Goal: Task Accomplishment & Management: Manage account settings

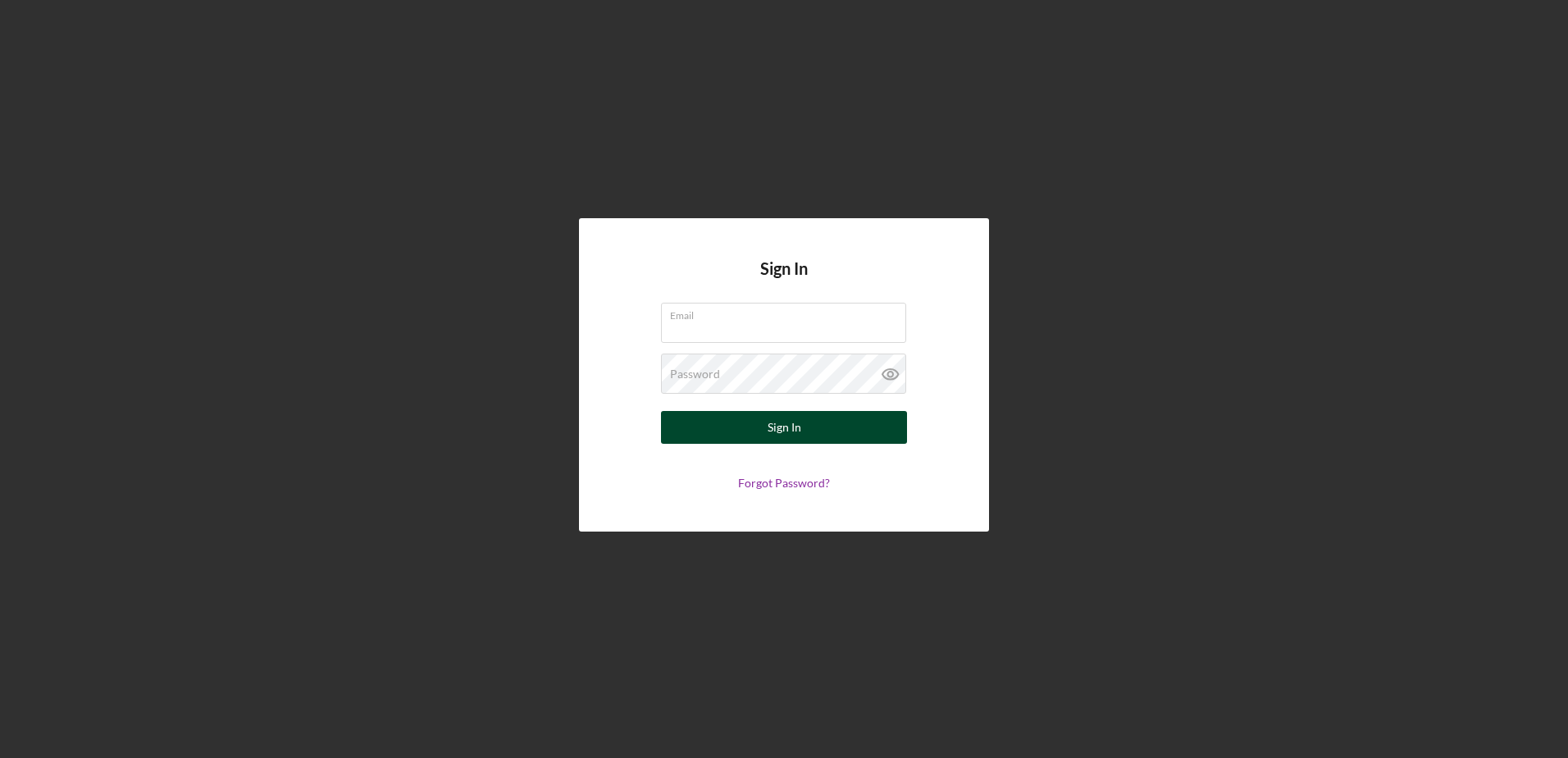
type input "[PERSON_NAME][EMAIL_ADDRESS][DOMAIN_NAME]"
click at [788, 414] on div "Sign In" at bounding box center [784, 427] width 34 height 33
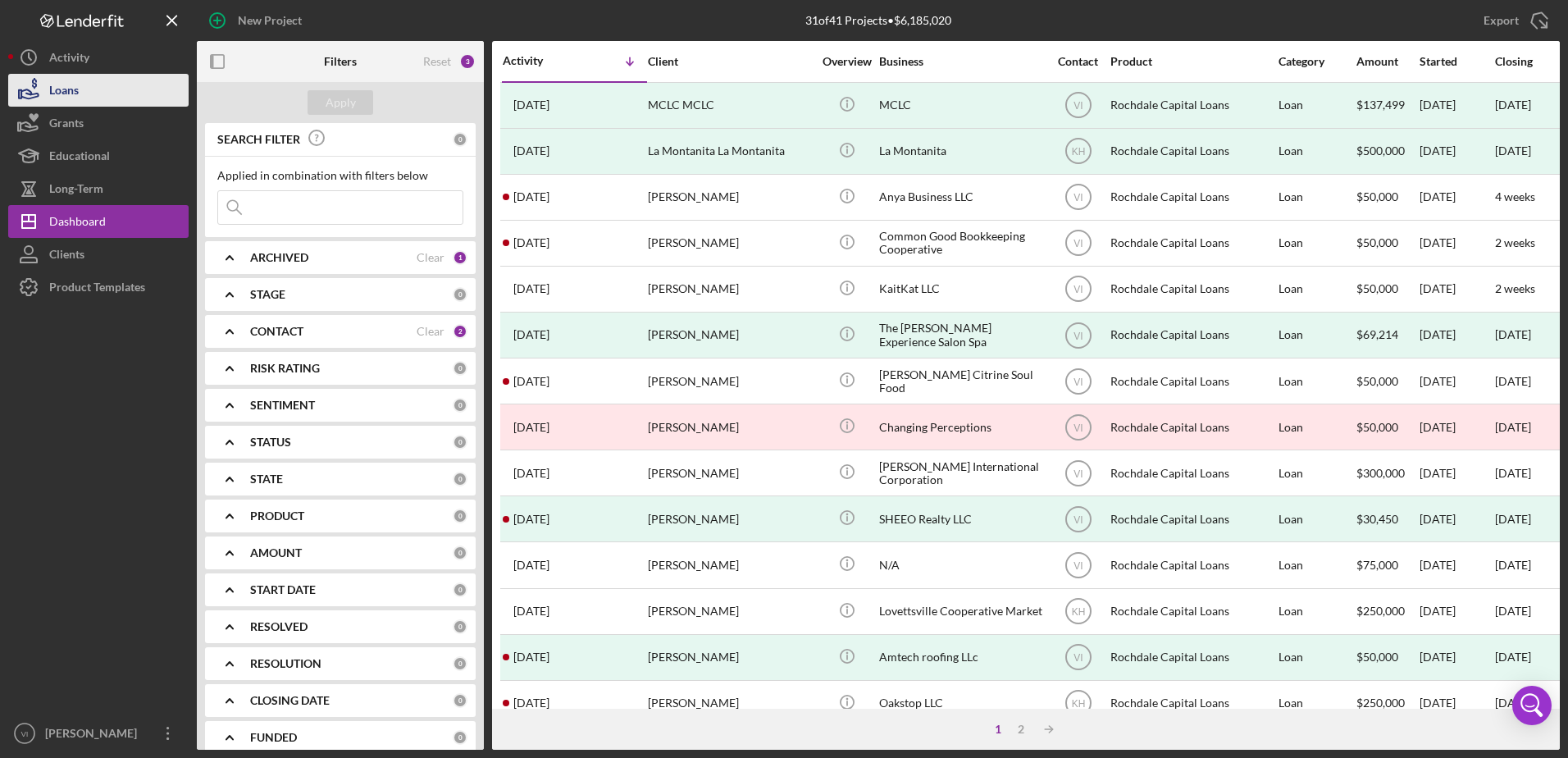
click at [92, 97] on button "Loans" at bounding box center [98, 90] width 180 height 33
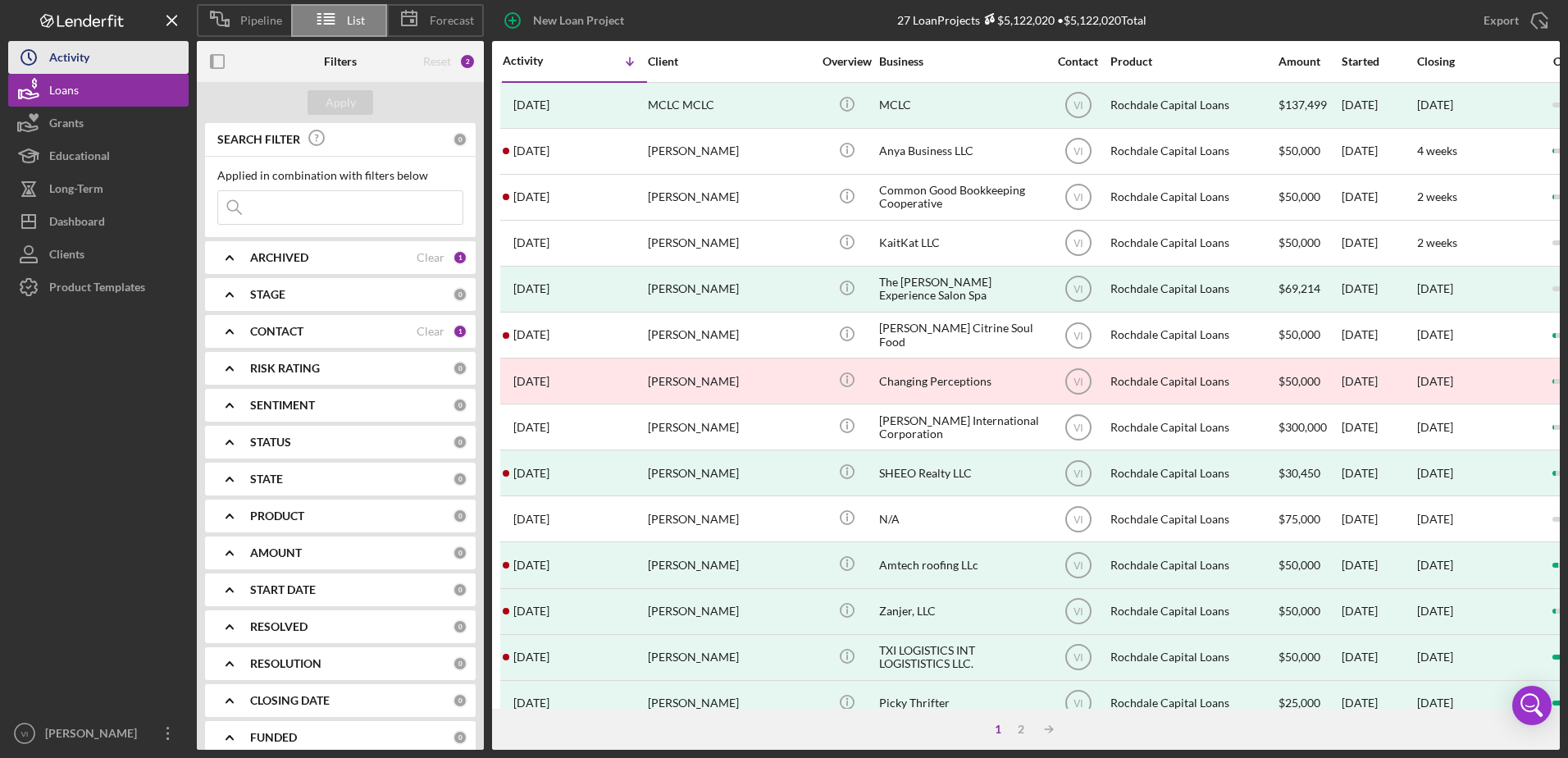
click at [107, 70] on button "Icon/History Activity" at bounding box center [98, 57] width 180 height 33
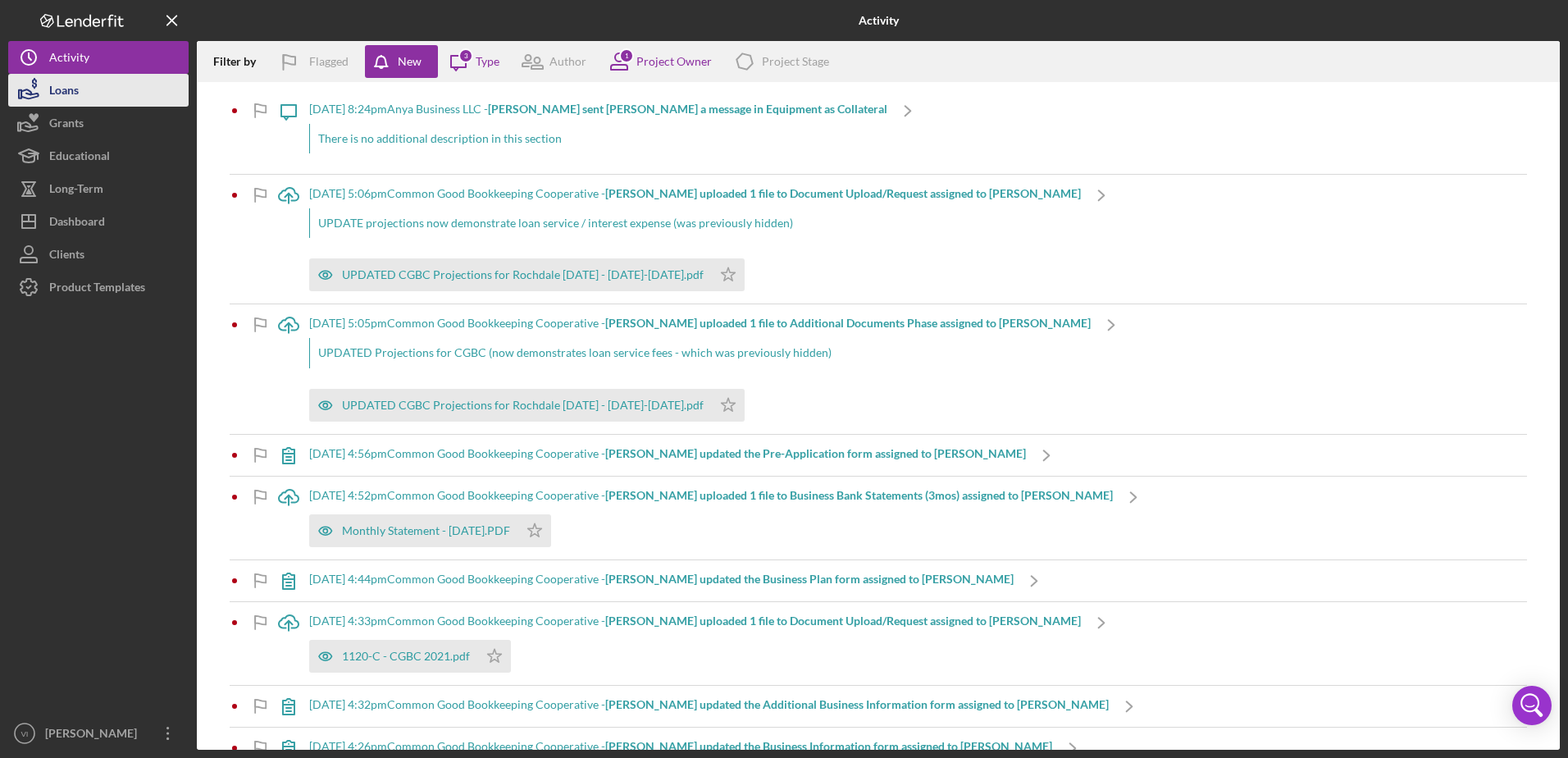
click at [98, 91] on button "Loans" at bounding box center [98, 90] width 180 height 33
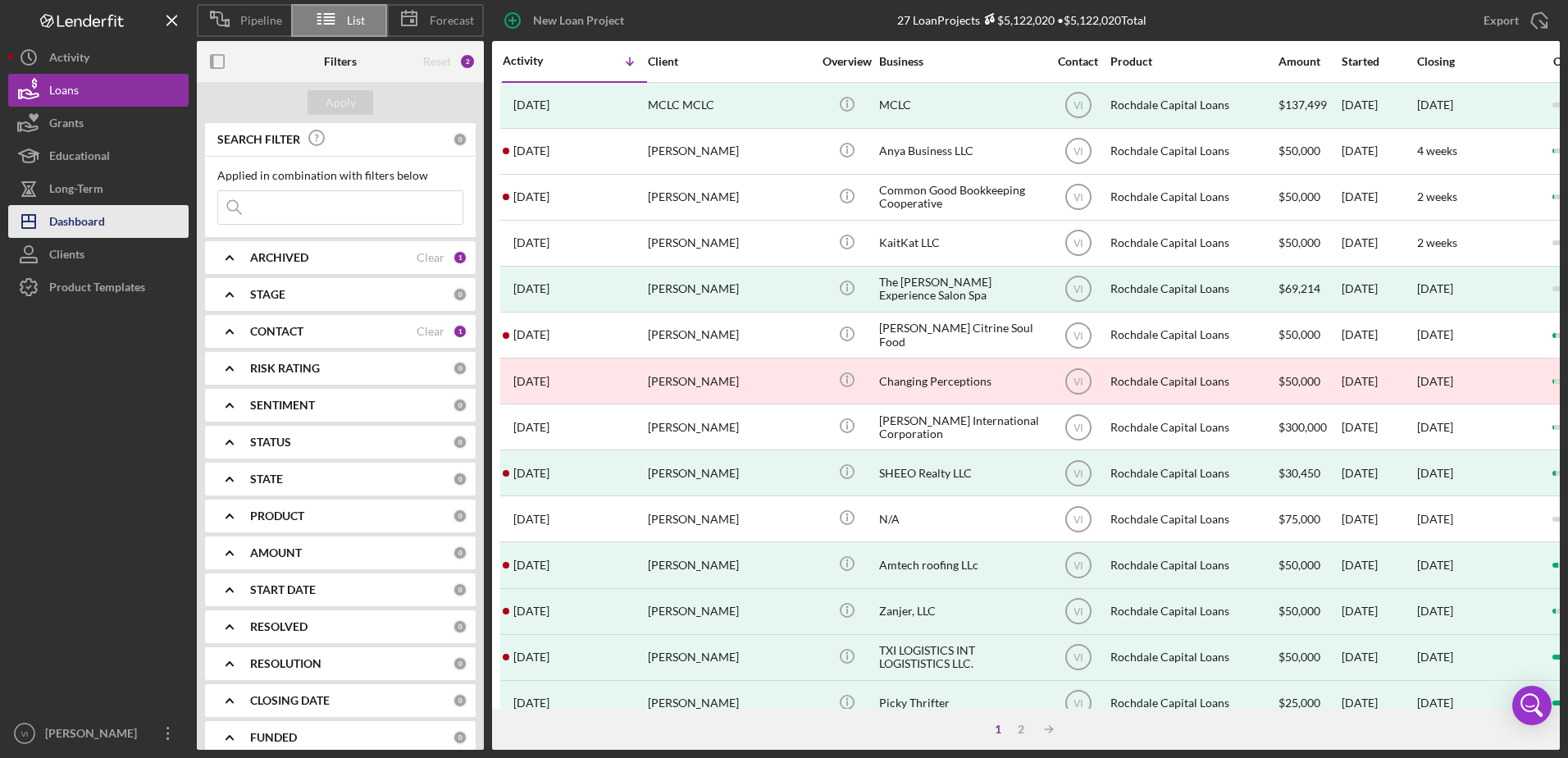
click at [101, 216] on div "Dashboard" at bounding box center [76, 224] width 56 height 37
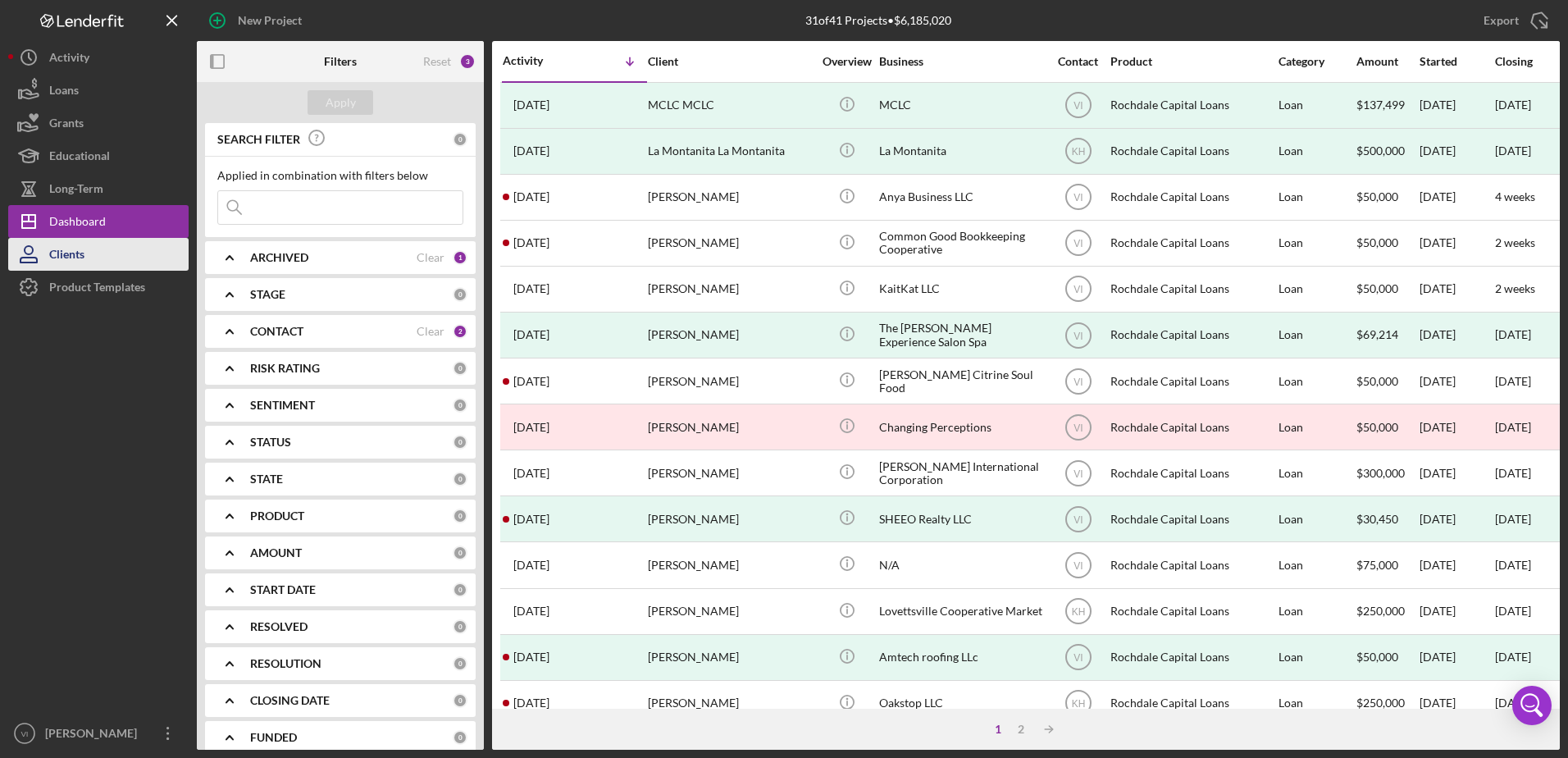
click at [94, 256] on button "Clients" at bounding box center [98, 254] width 180 height 33
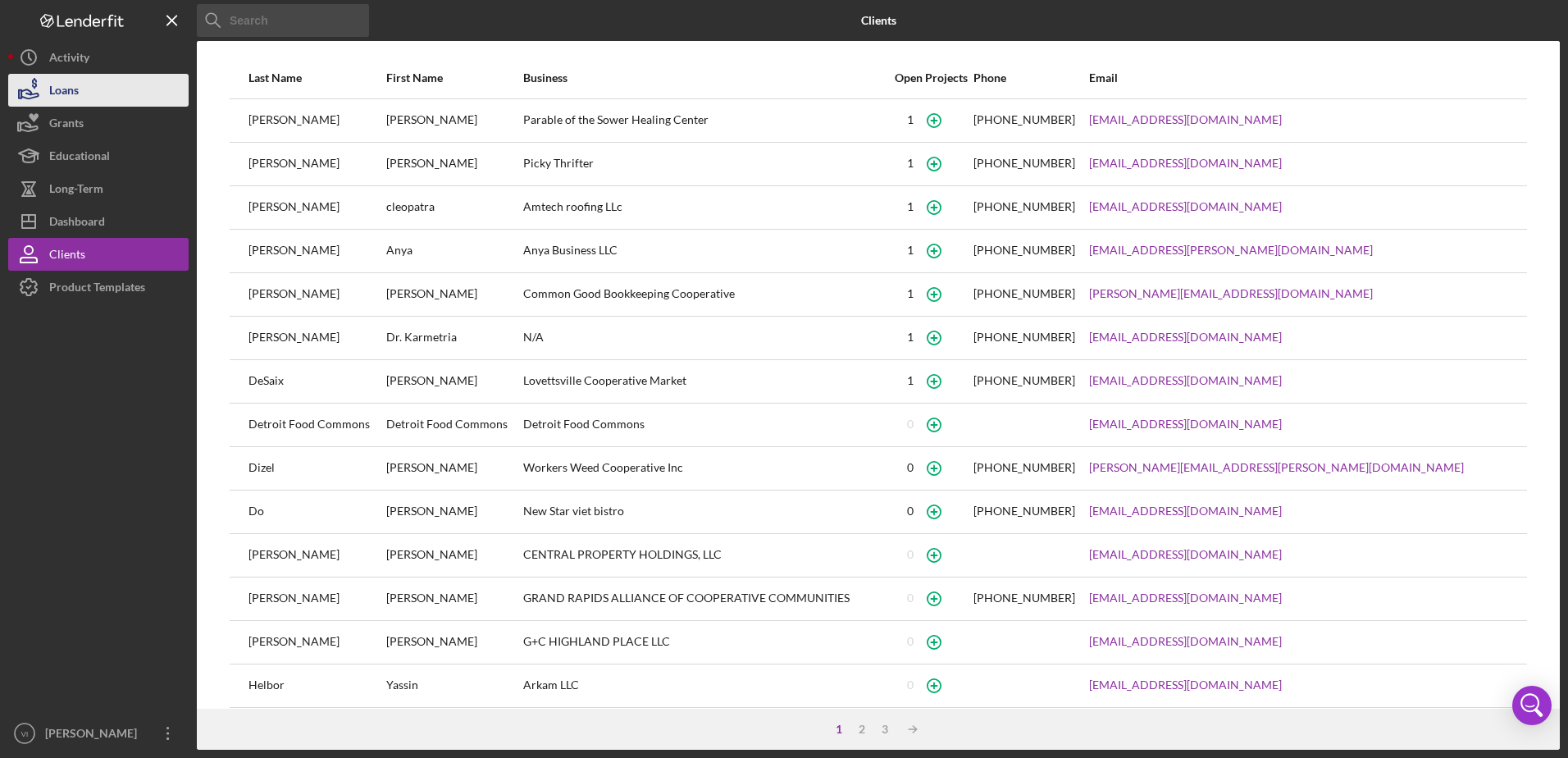
click at [87, 87] on button "Loans" at bounding box center [98, 90] width 180 height 33
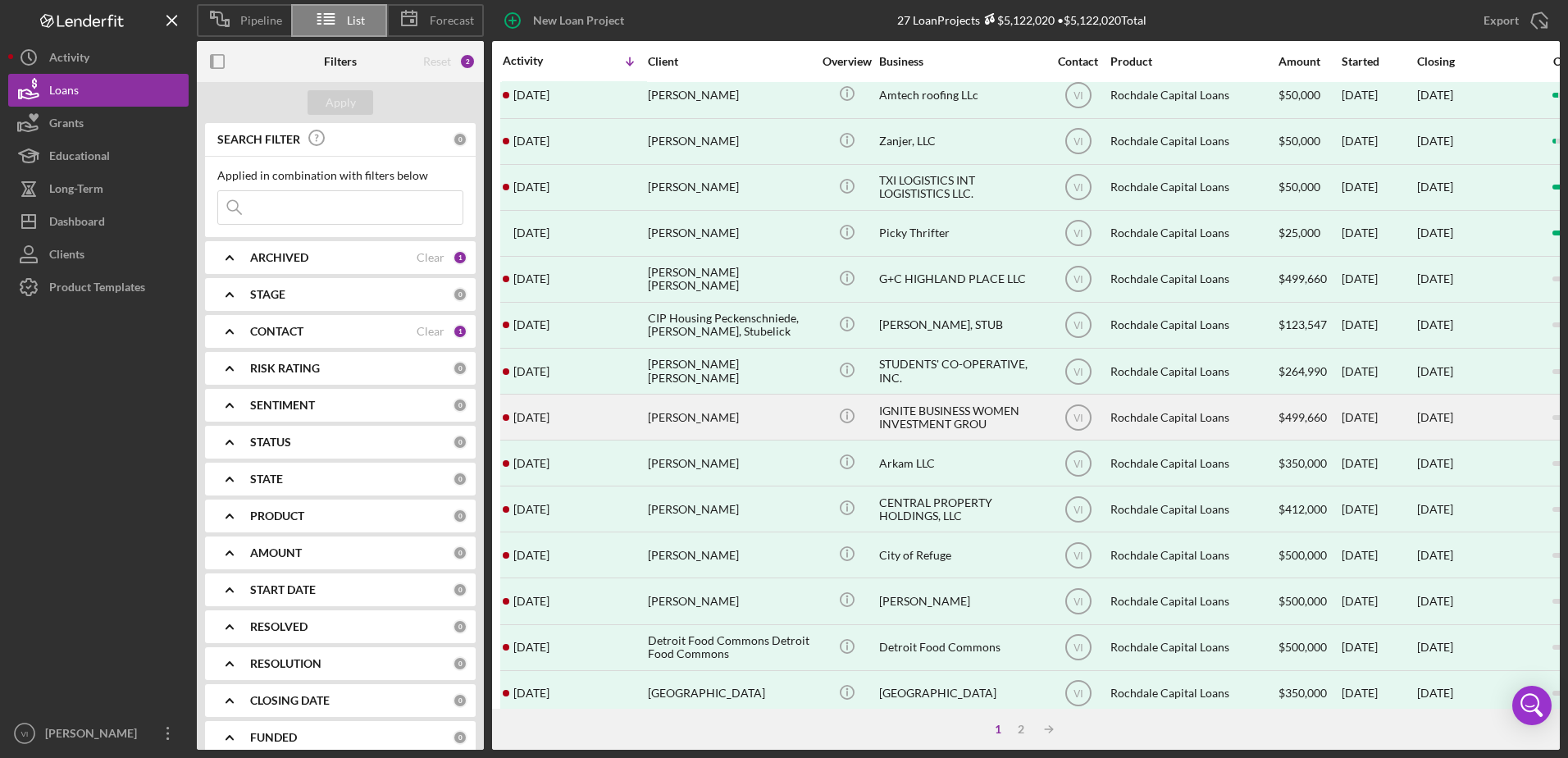
scroll to position [545, 0]
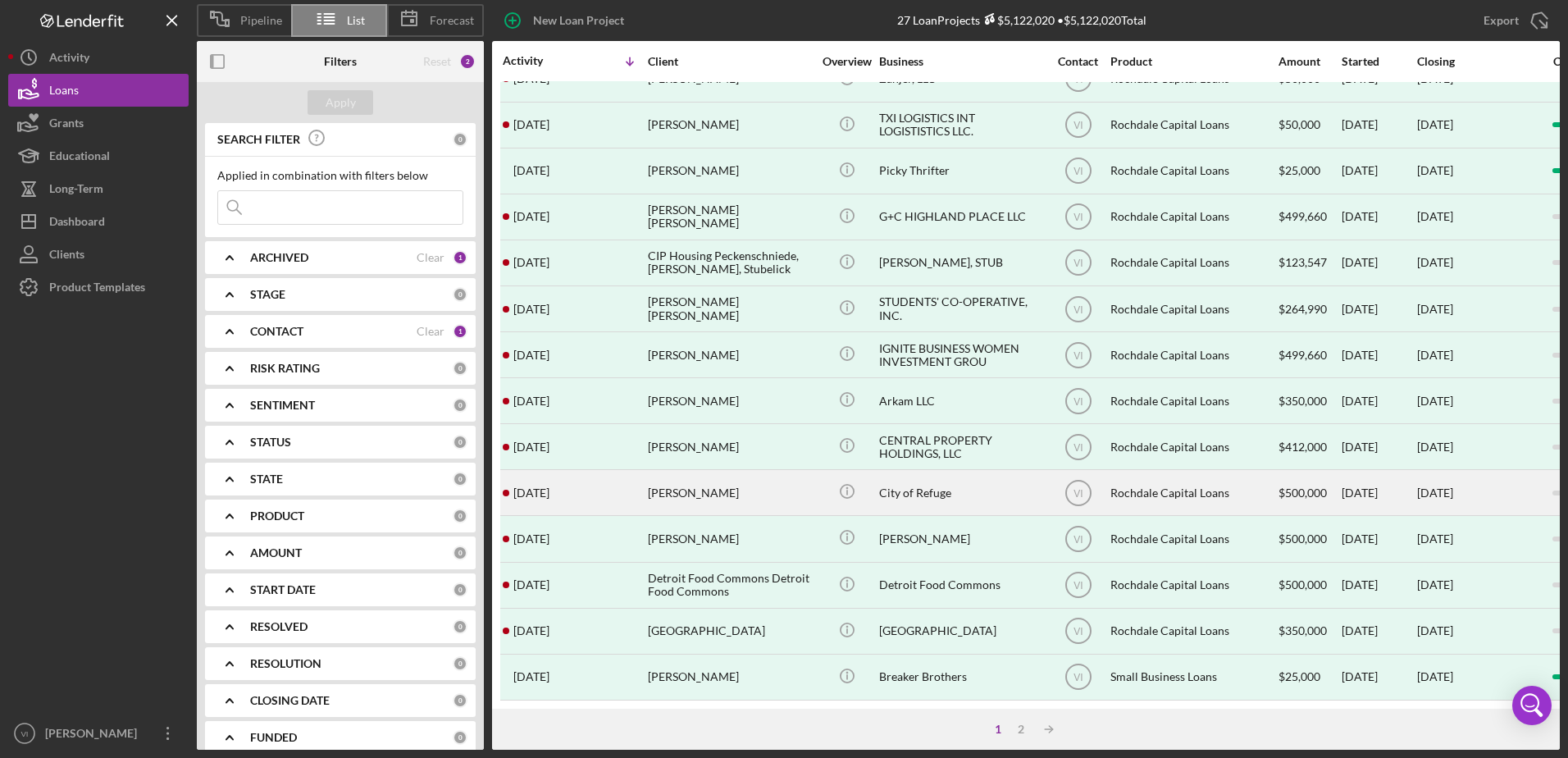
click at [777, 487] on div "[PERSON_NAME]" at bounding box center [729, 492] width 164 height 43
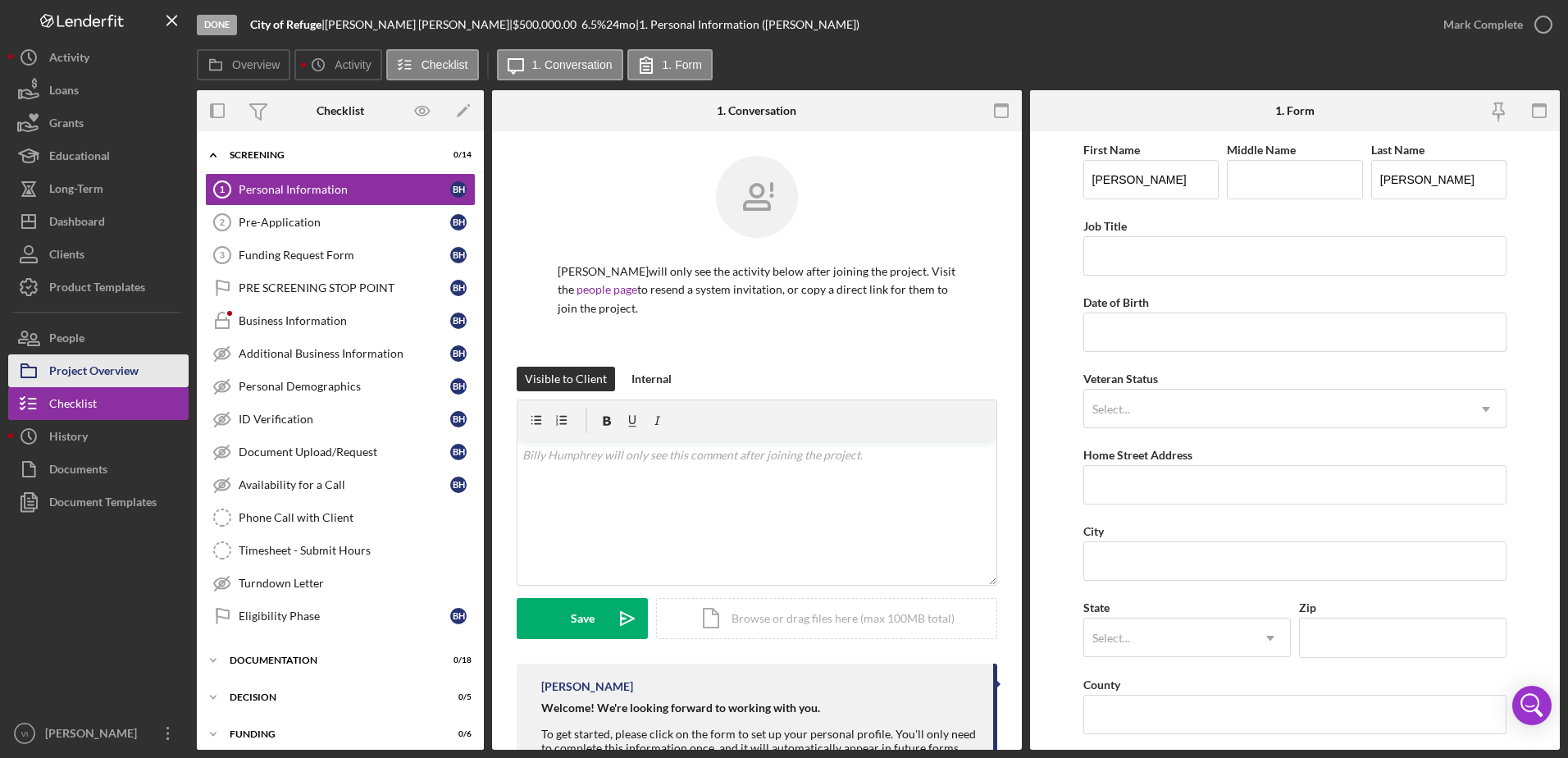
click at [92, 362] on div "Project Overview" at bounding box center [93, 373] width 90 height 37
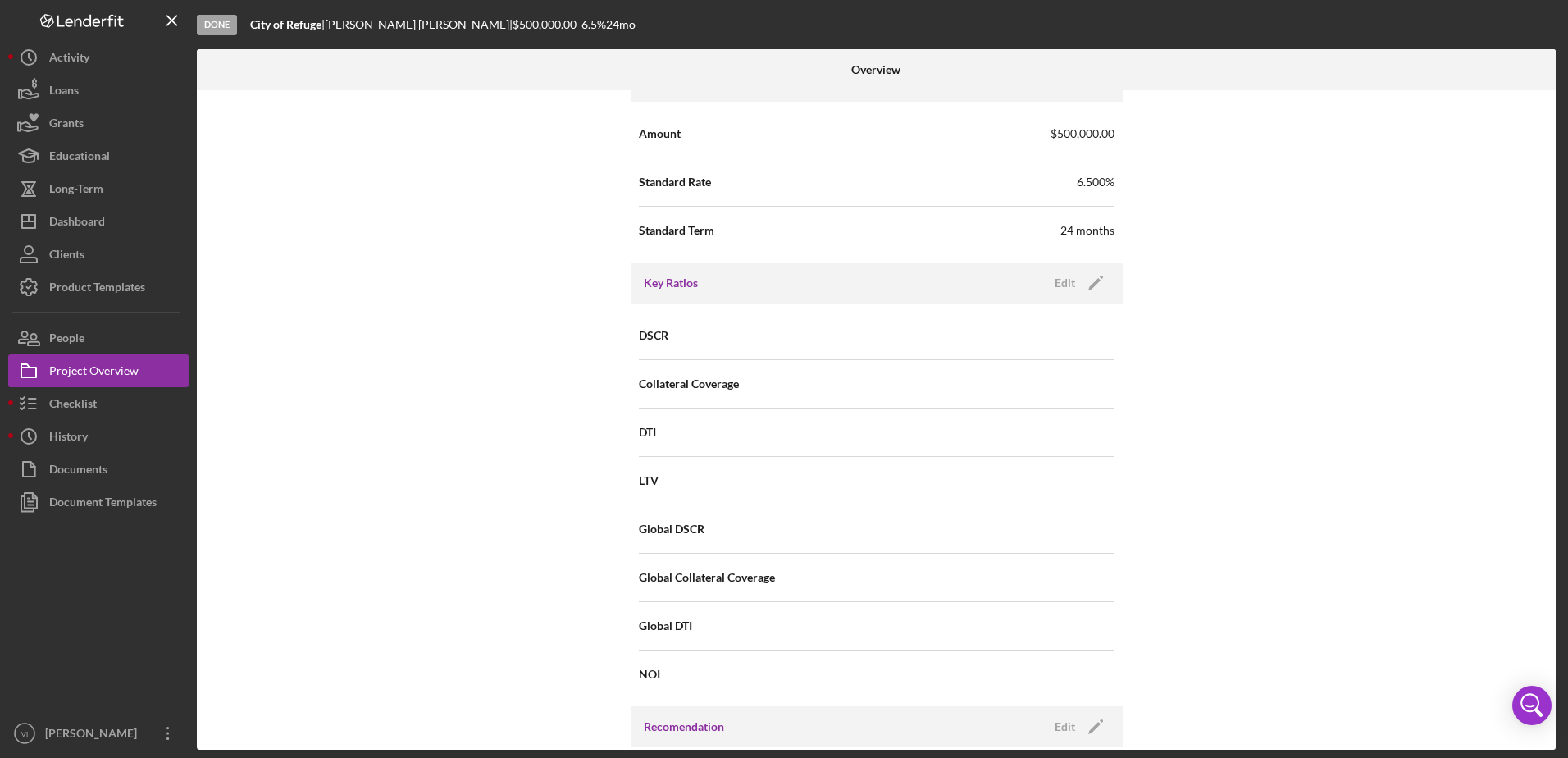
scroll to position [1476, 0]
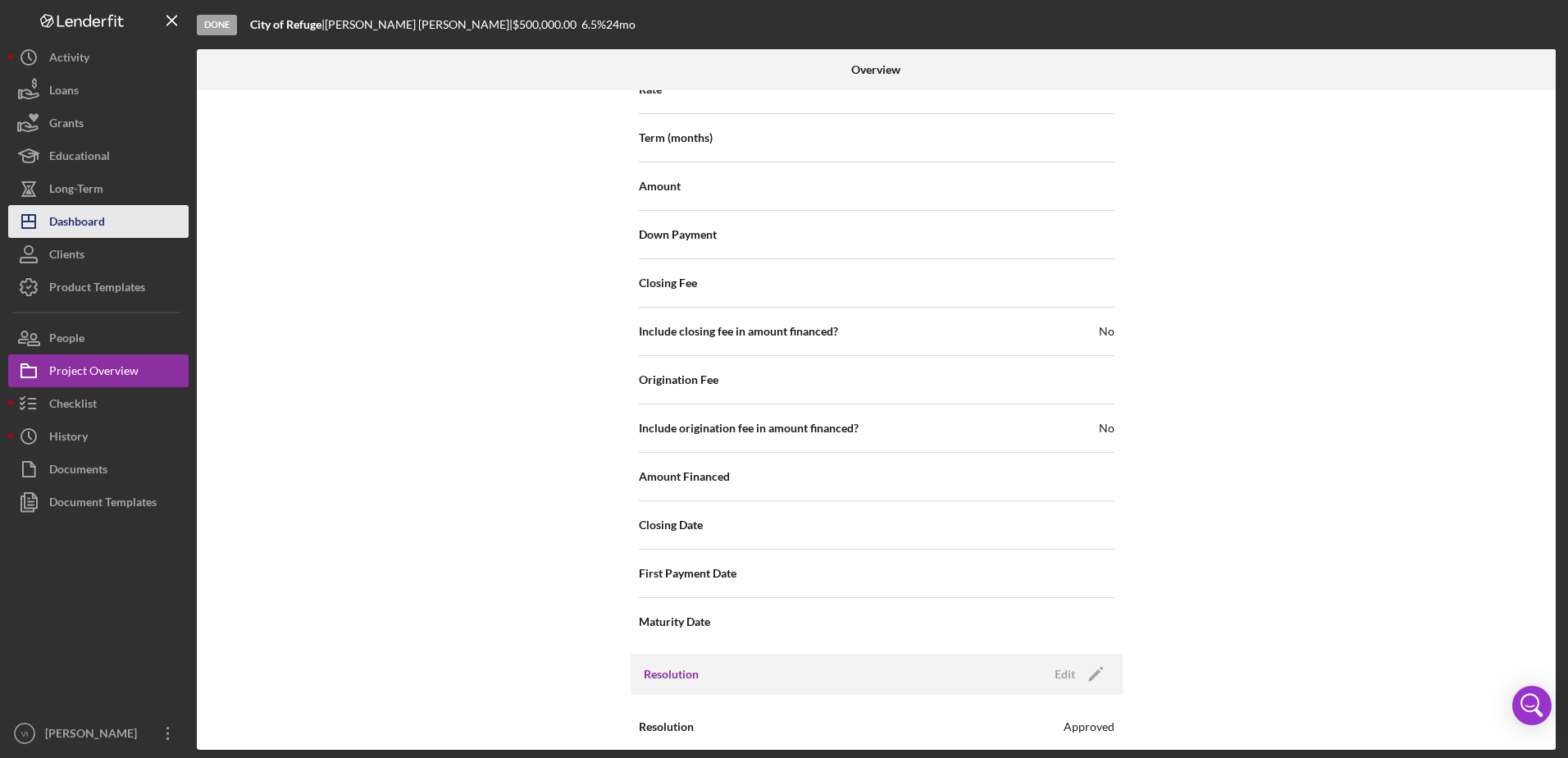
click at [89, 207] on div "Dashboard" at bounding box center [76, 224] width 56 height 37
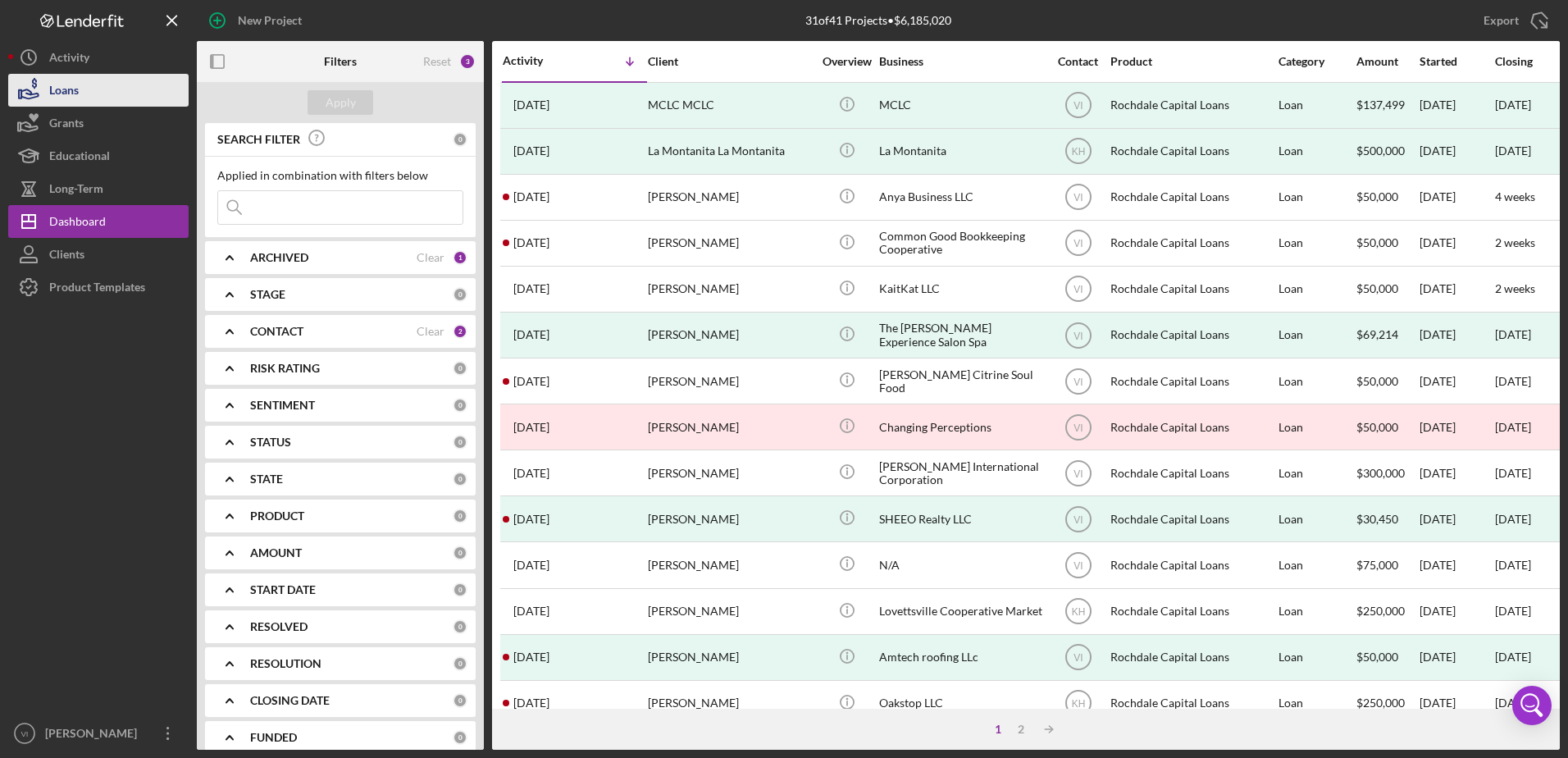
click at [102, 83] on button "Loans" at bounding box center [98, 90] width 180 height 33
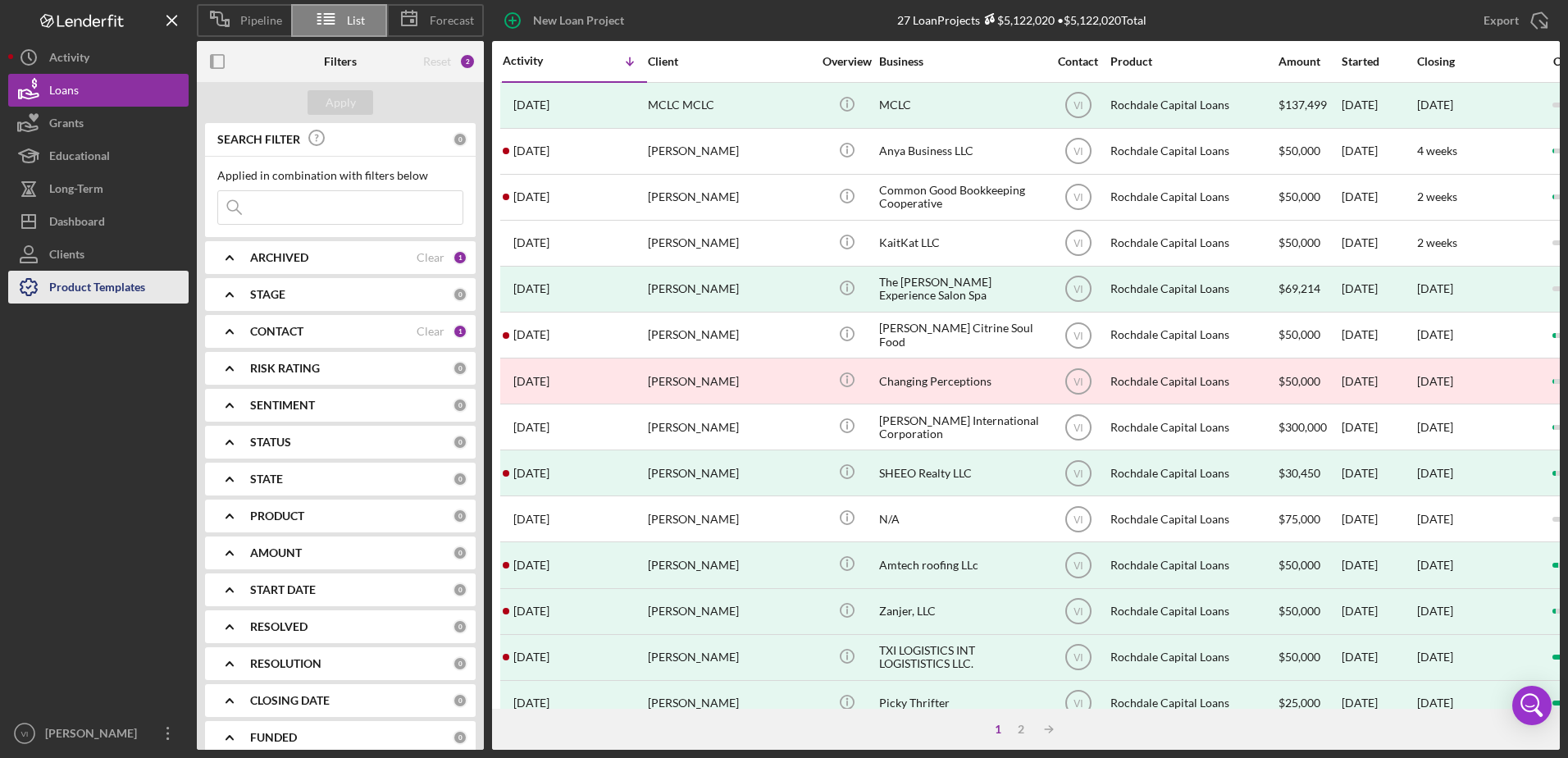
click at [98, 289] on div "Product Templates" at bounding box center [97, 289] width 96 height 37
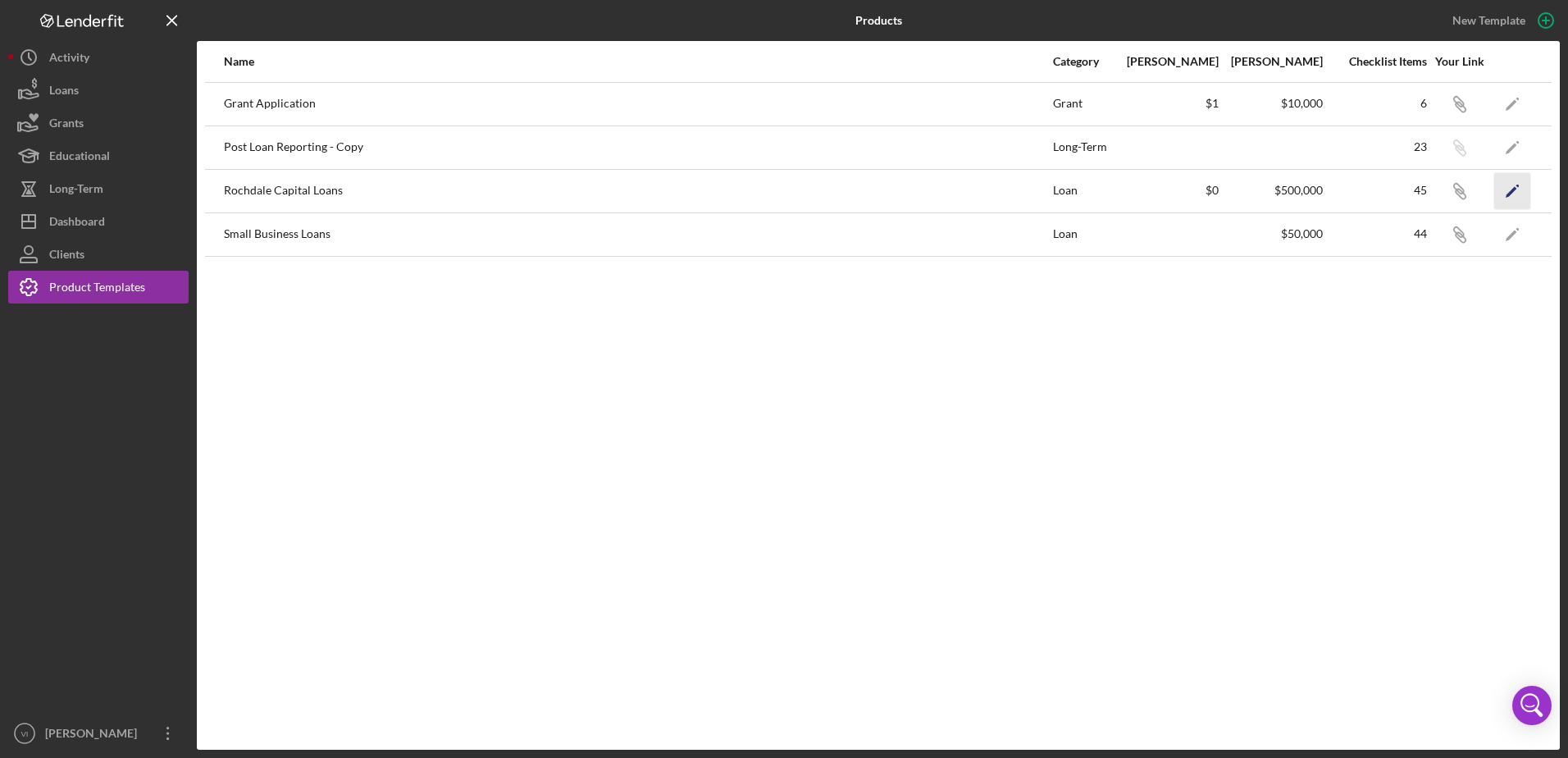
click at [1504, 203] on icon "Icon/Edit" at bounding box center [1513, 191] width 37 height 37
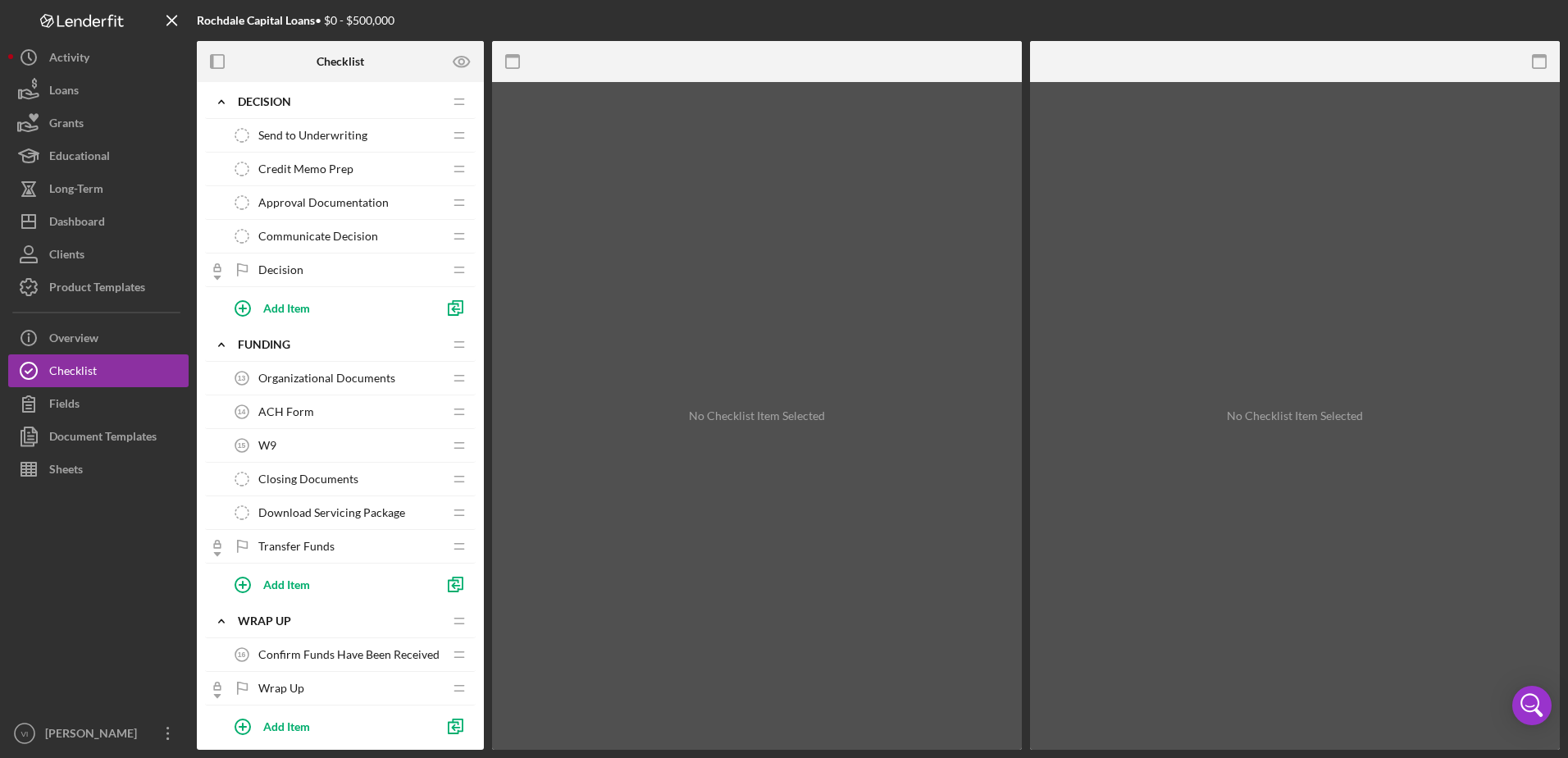
scroll to position [1309, 0]
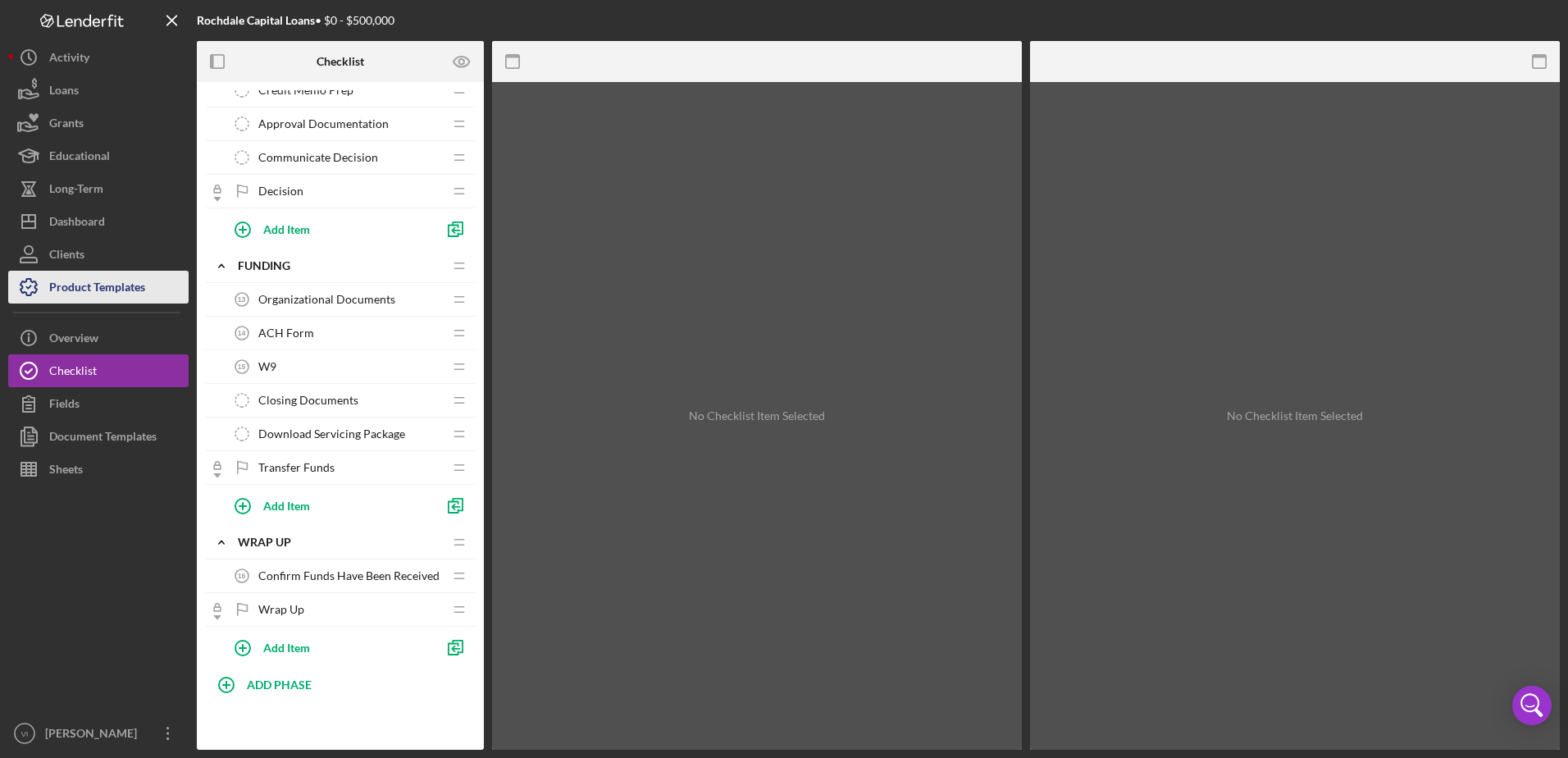
click at [72, 291] on div "Product Templates" at bounding box center [97, 289] width 96 height 37
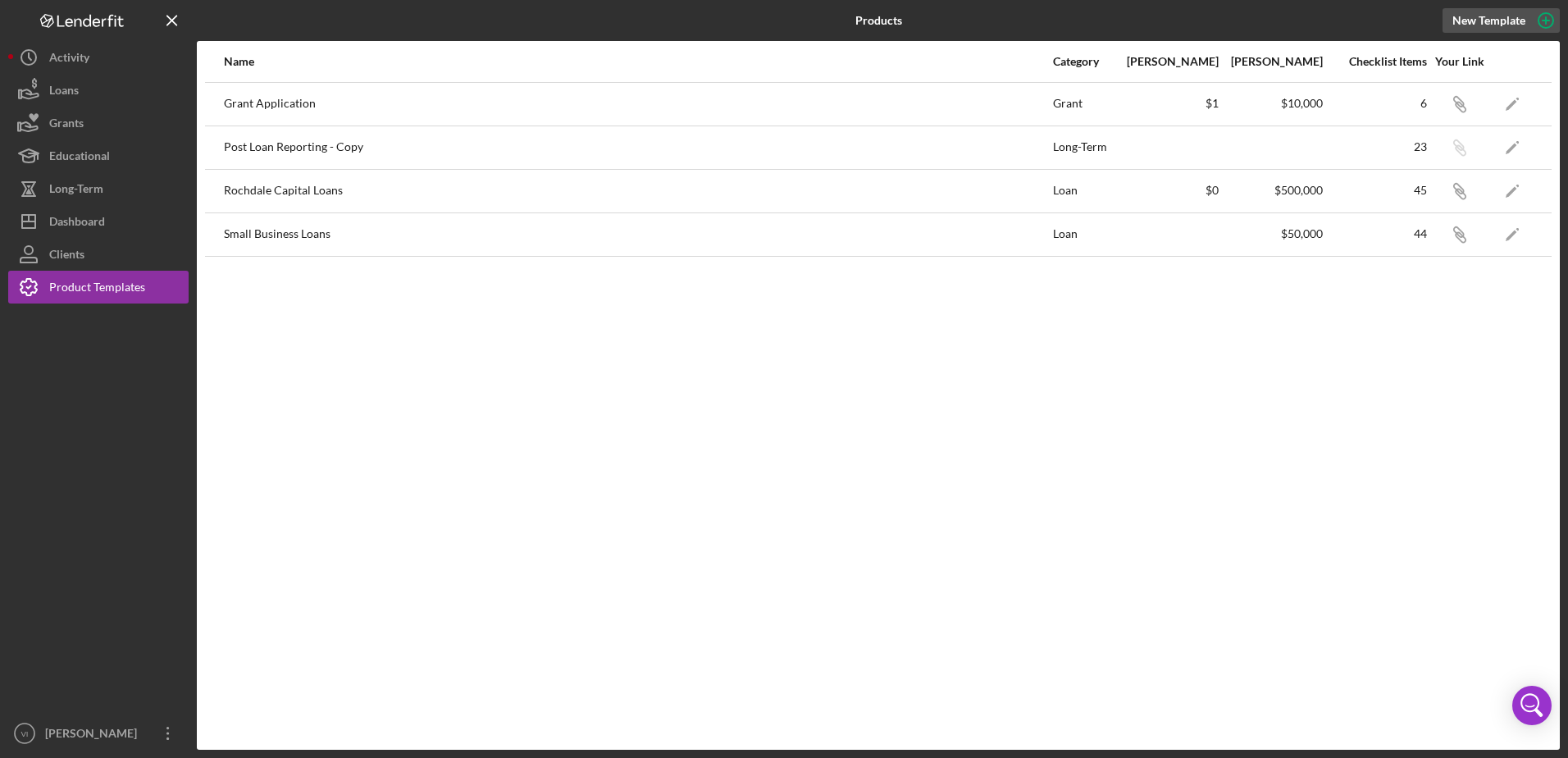
click at [1509, 22] on div "New Template" at bounding box center [1489, 20] width 73 height 25
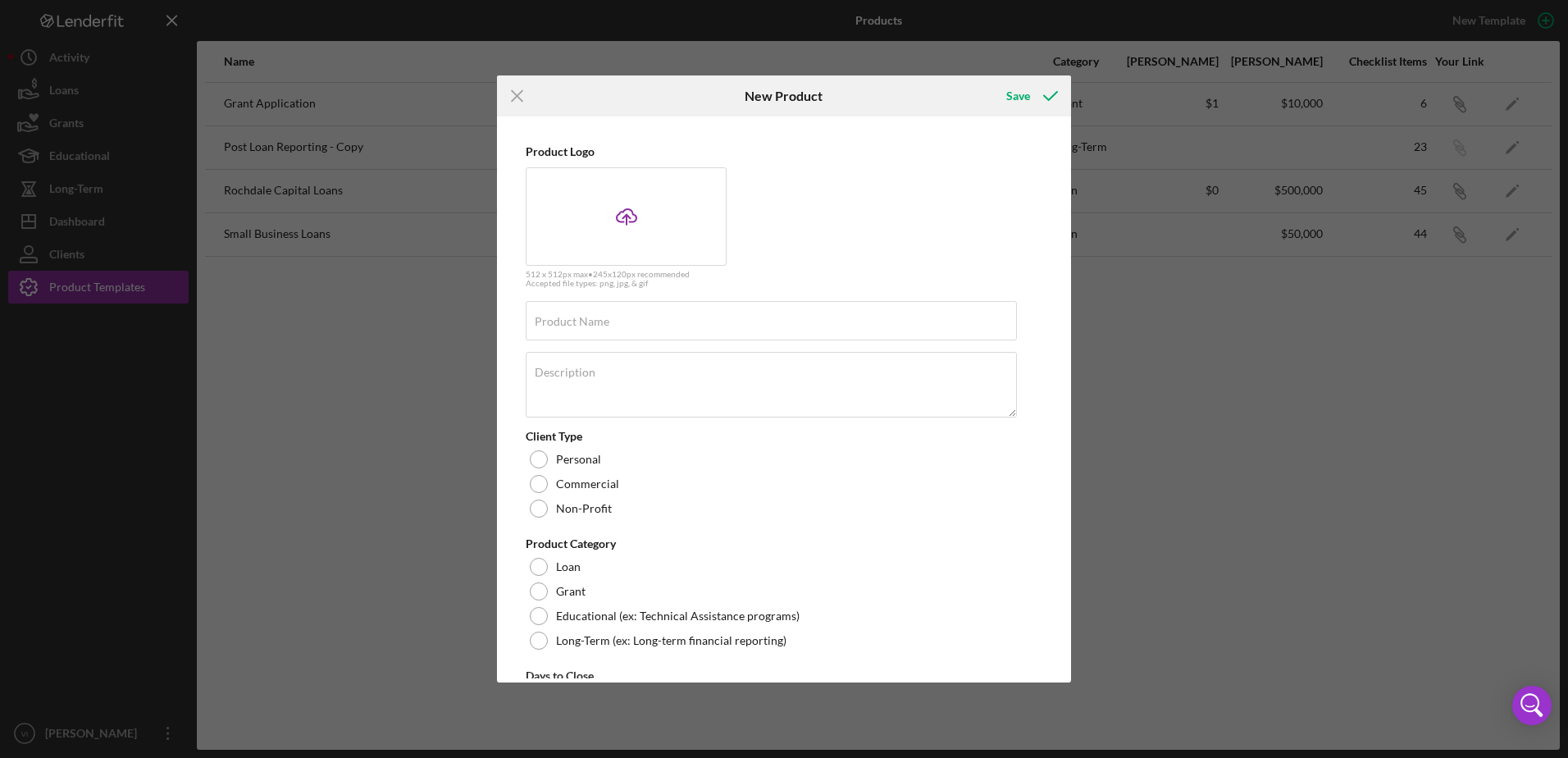
click at [864, 235] on div "Product Logo Icon/Upload 512 x 512px max • 245 x 120 px recommended Accepted fi…" at bounding box center [771, 217] width 492 height 143
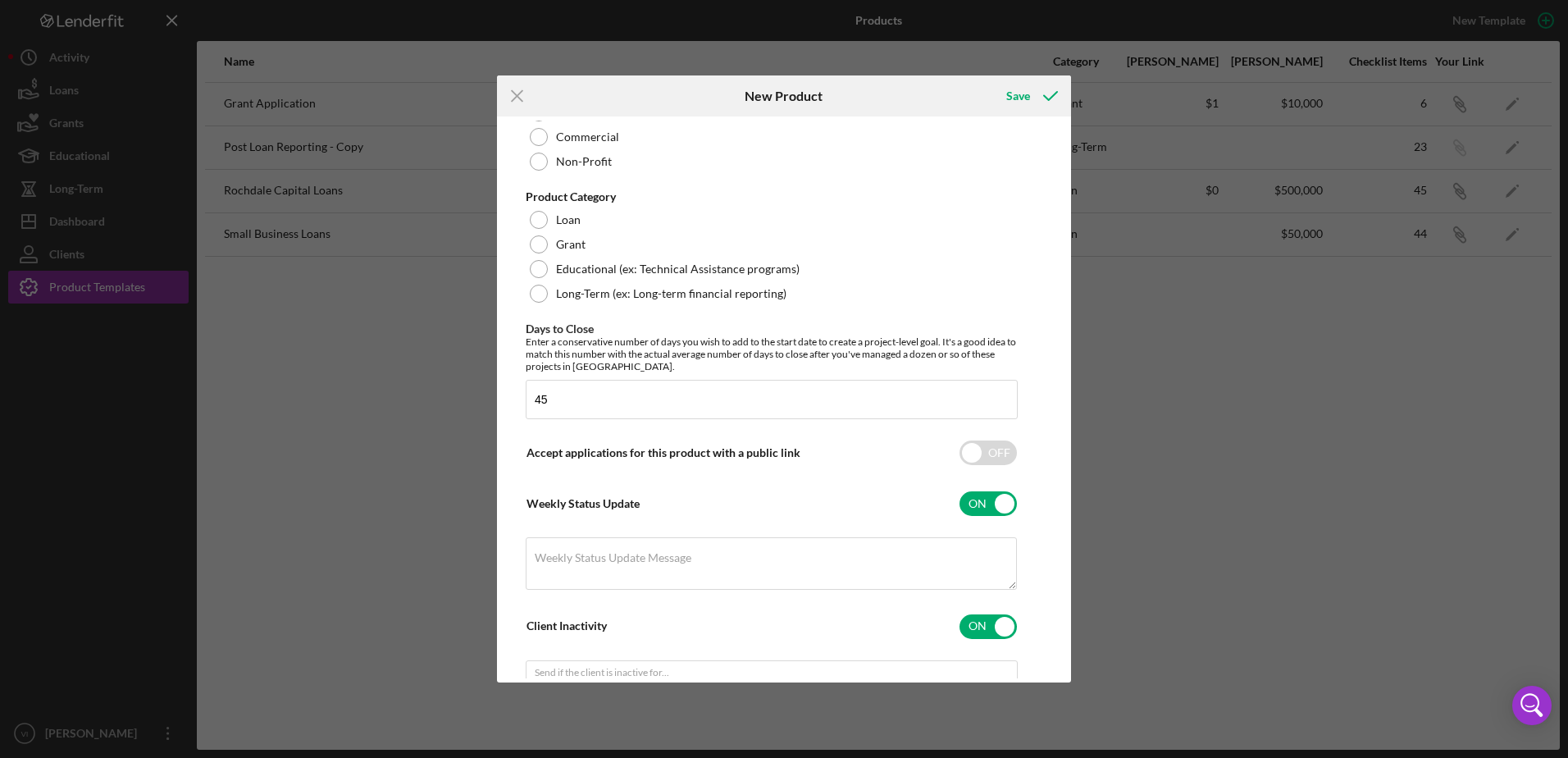
scroll to position [468, 0]
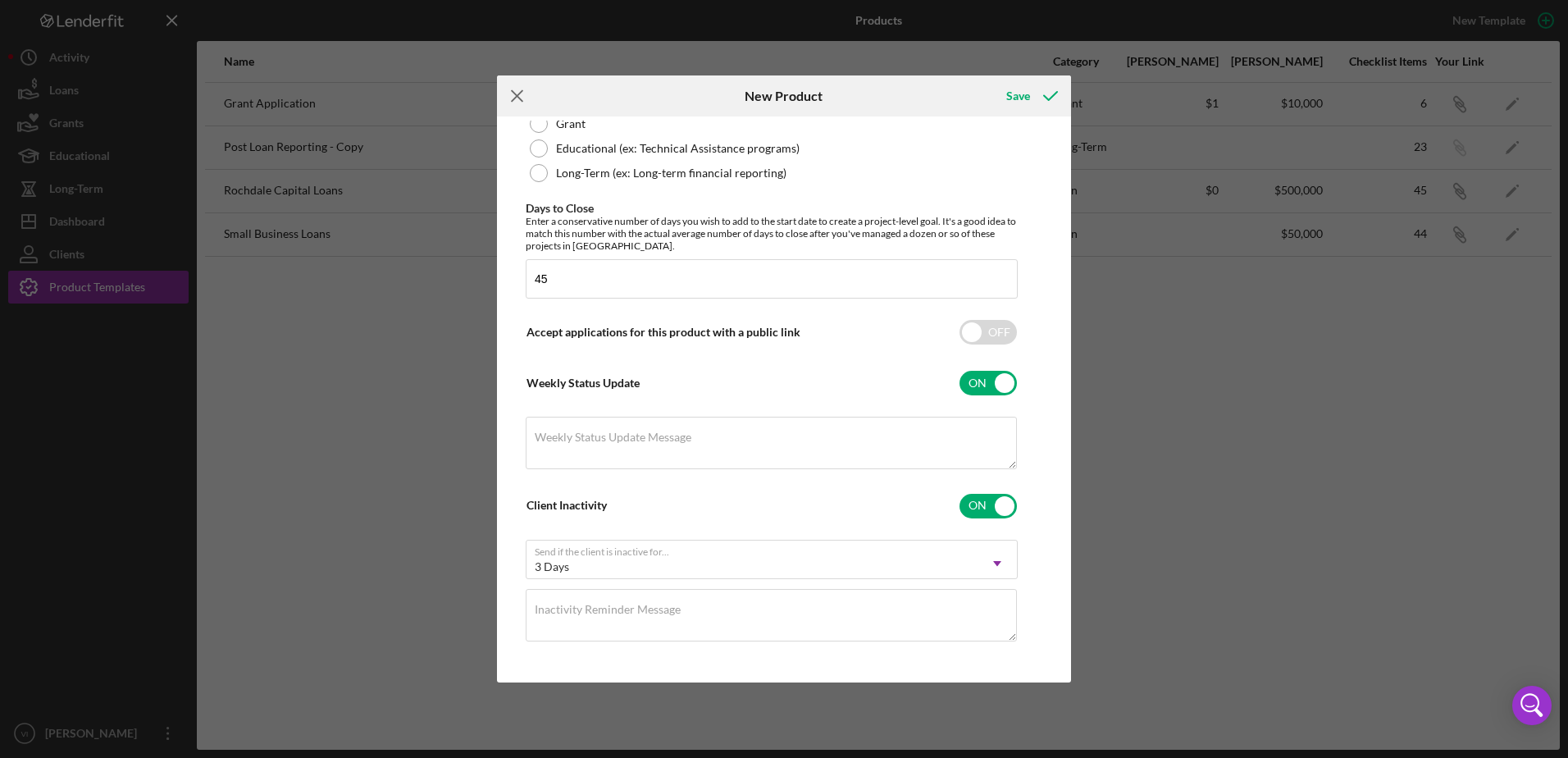
click at [509, 96] on icon "Icon/Menu Close" at bounding box center [517, 96] width 41 height 41
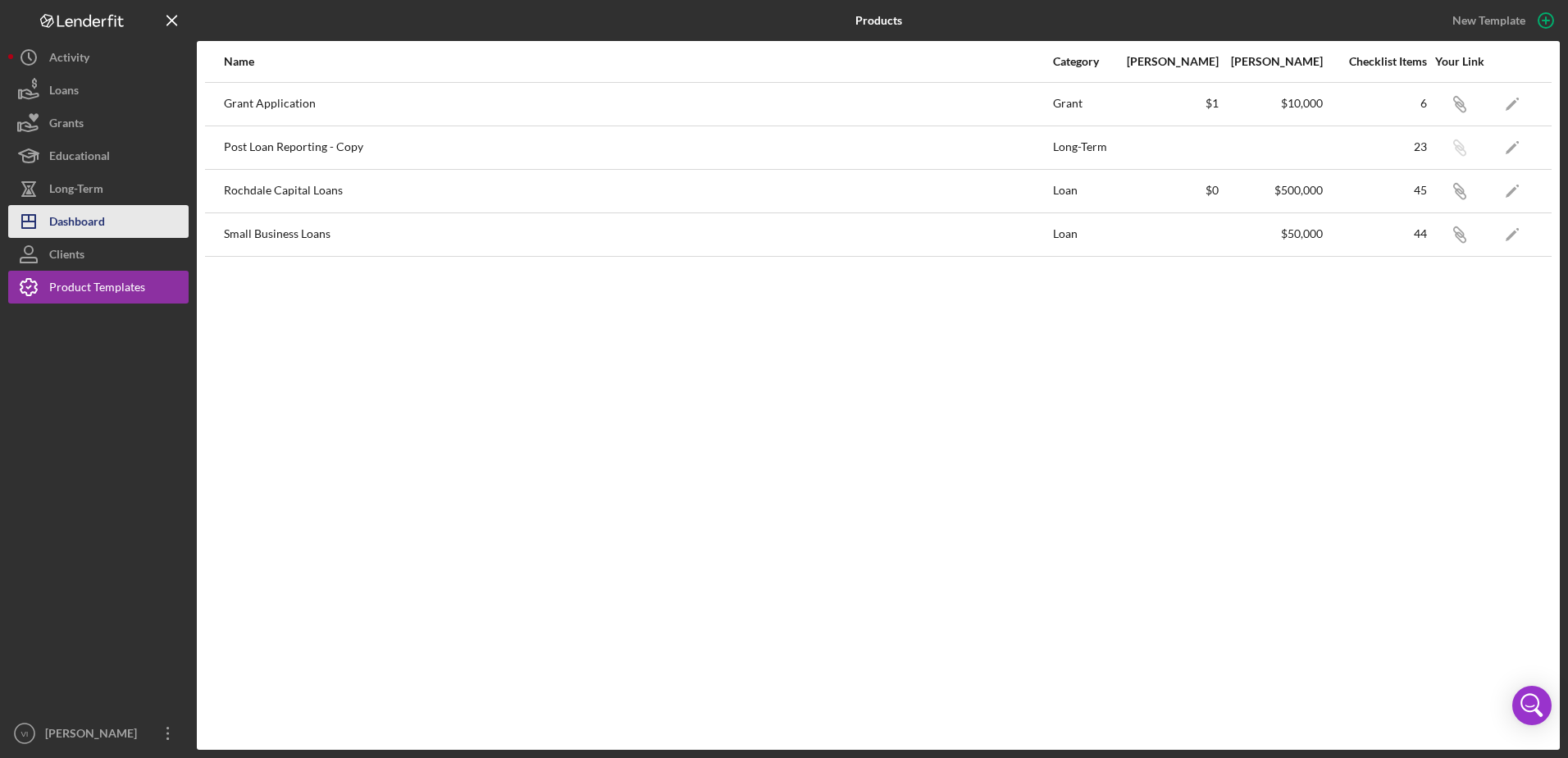
click at [100, 220] on div "Dashboard" at bounding box center [76, 224] width 56 height 37
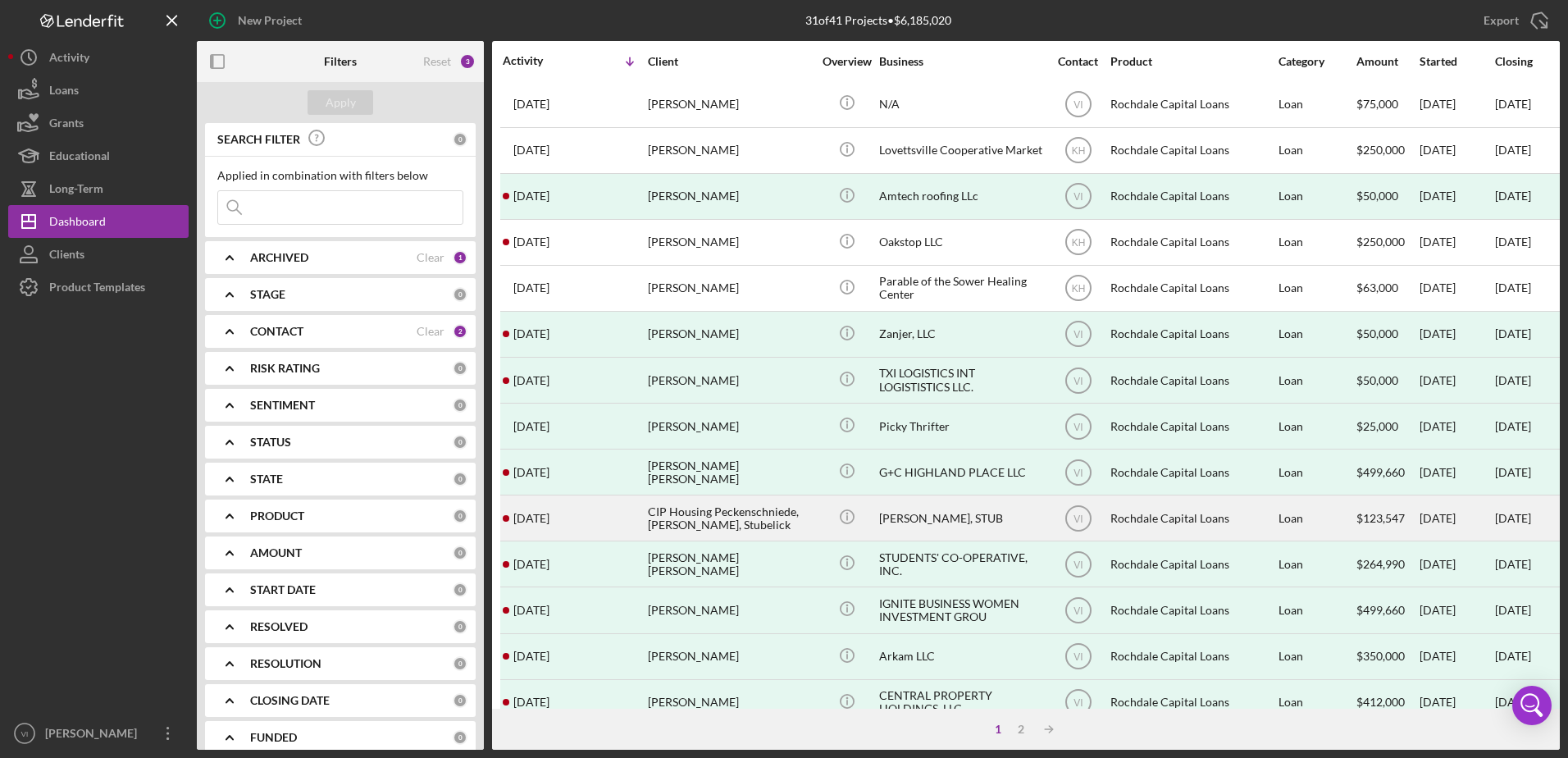
scroll to position [545, 0]
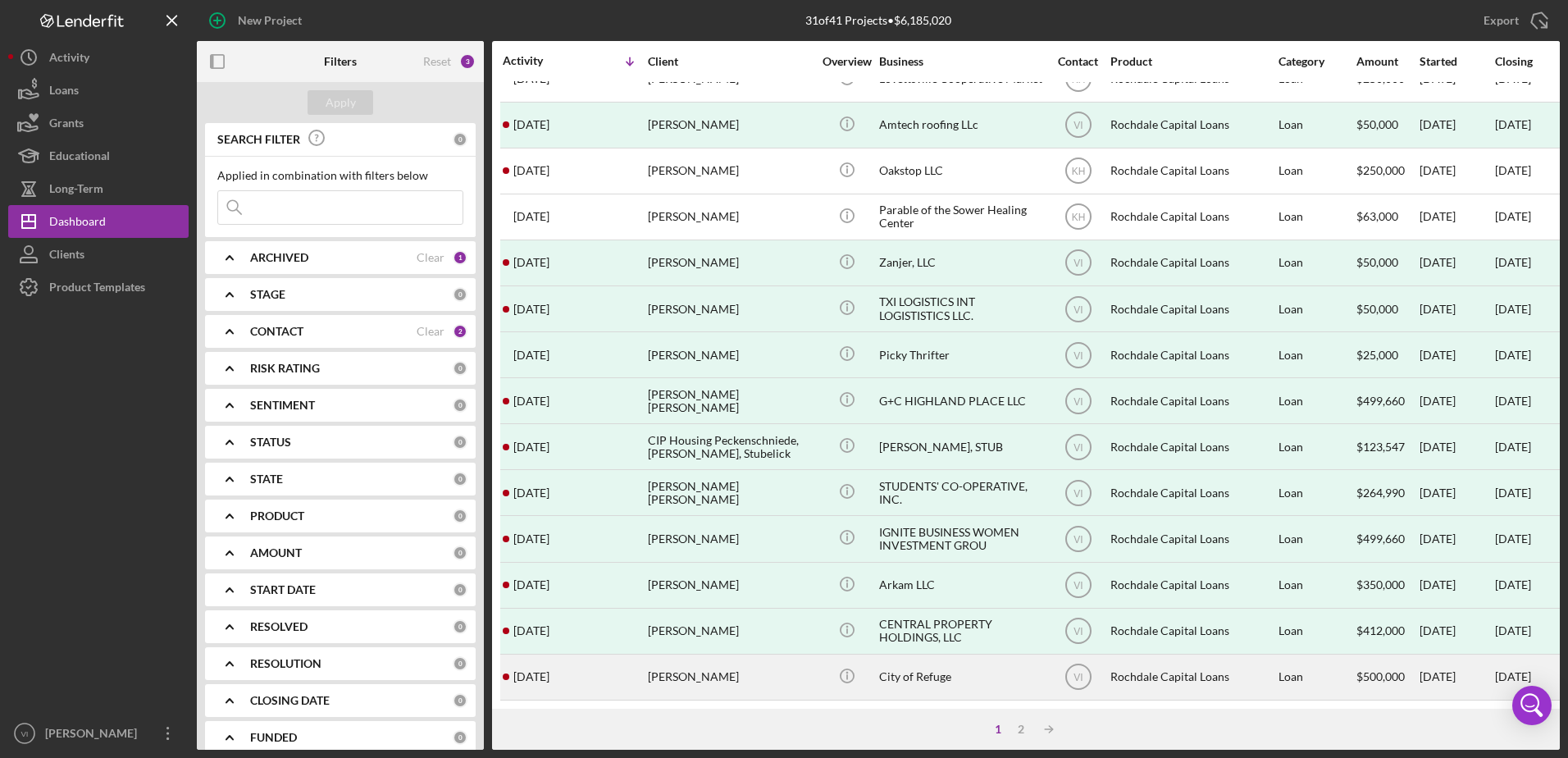
click at [711, 659] on div "[PERSON_NAME]" at bounding box center [729, 676] width 164 height 43
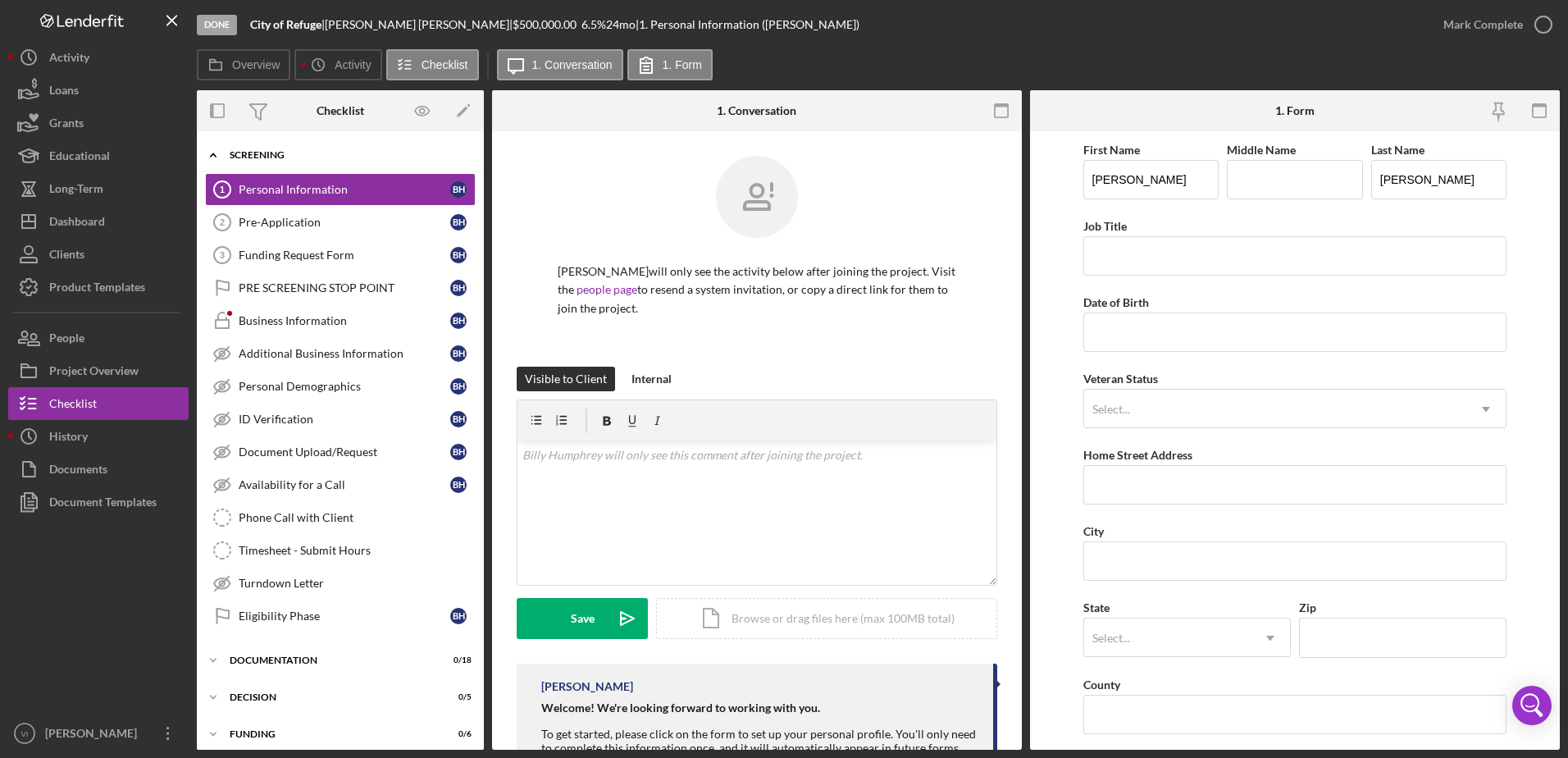
click at [232, 159] on div "Screening" at bounding box center [346, 154] width 233 height 10
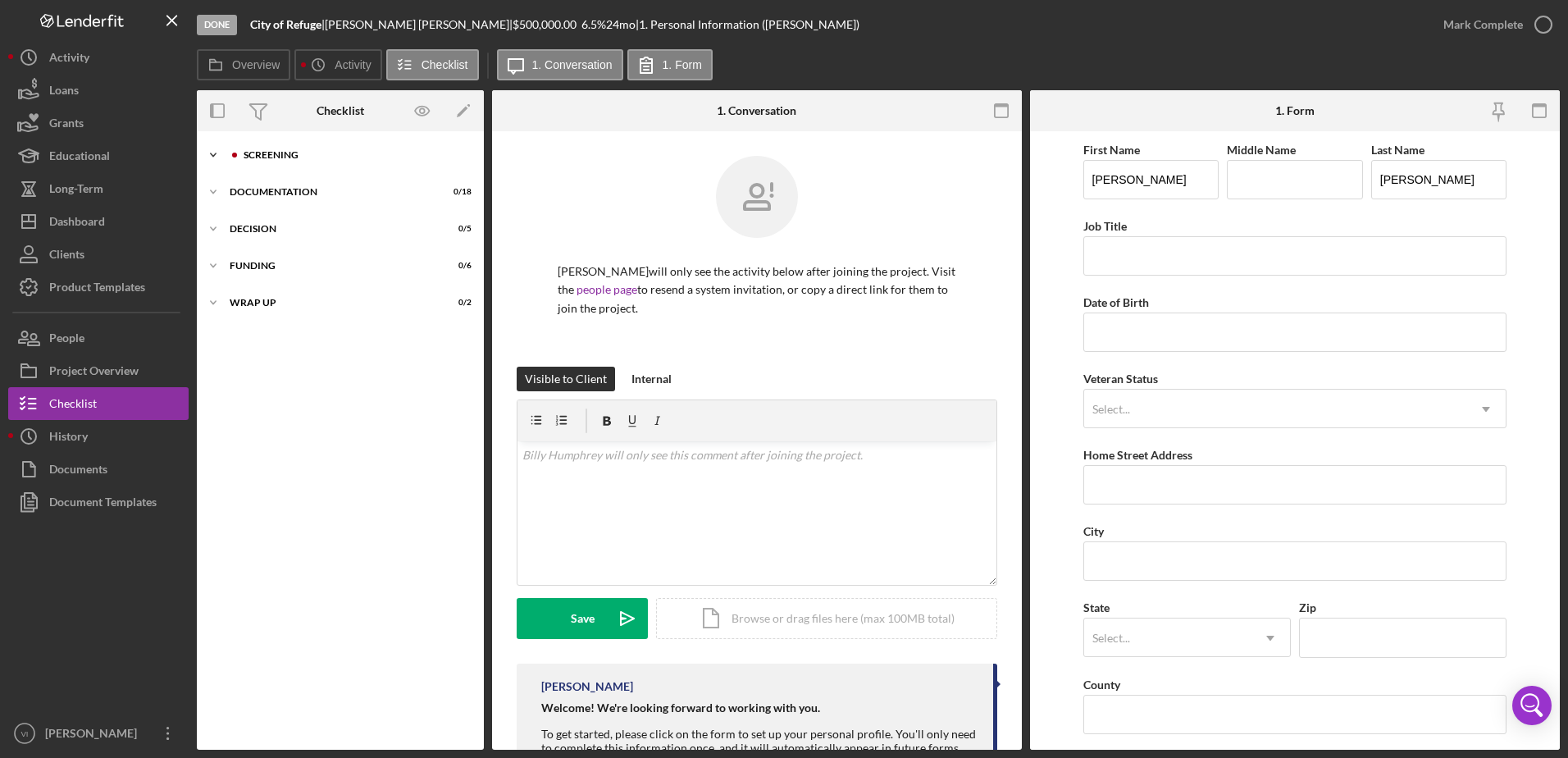
click at [269, 155] on div "Screening" at bounding box center [353, 154] width 220 height 10
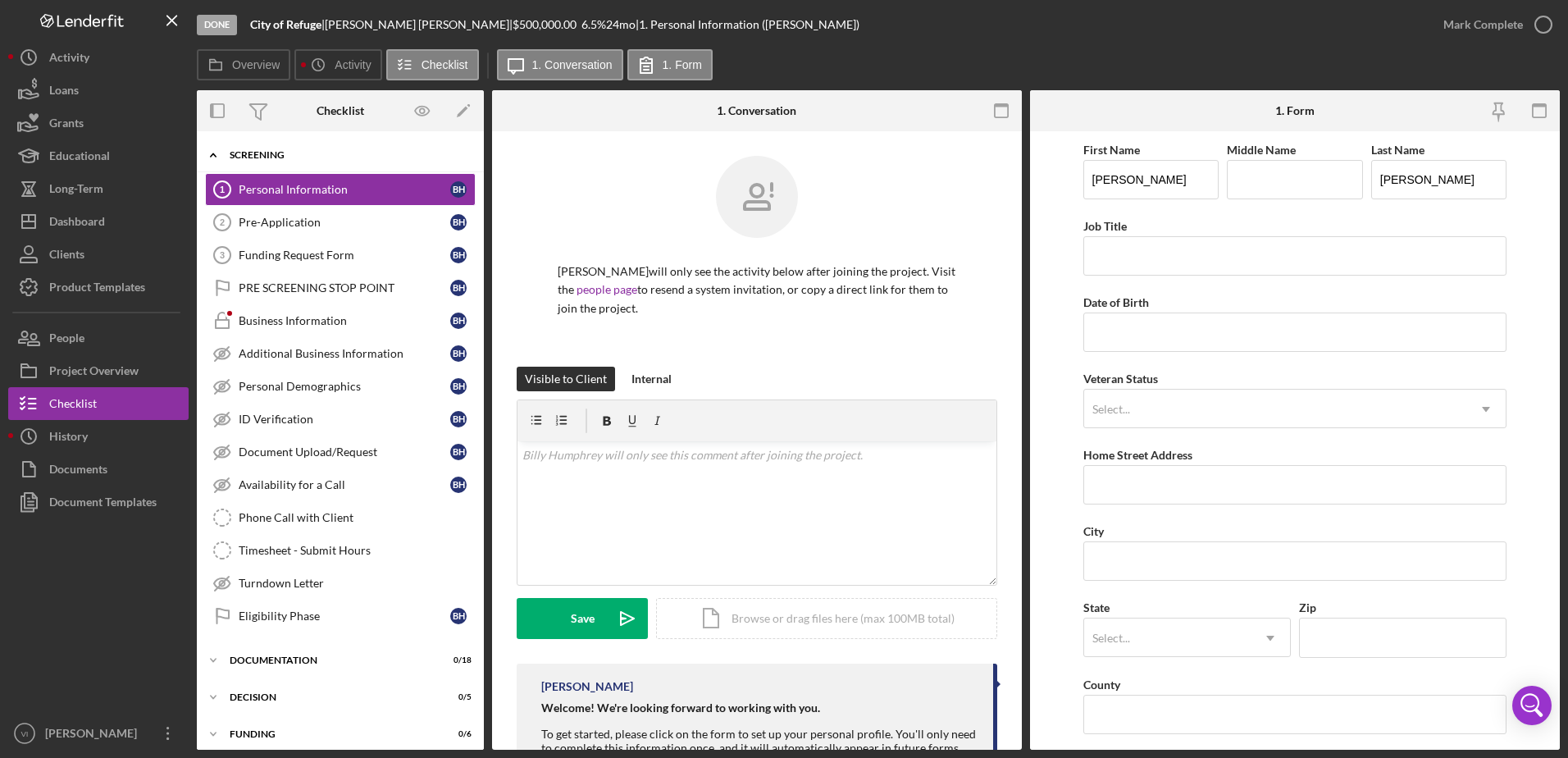
click at [268, 154] on div "Screening" at bounding box center [346, 154] width 233 height 10
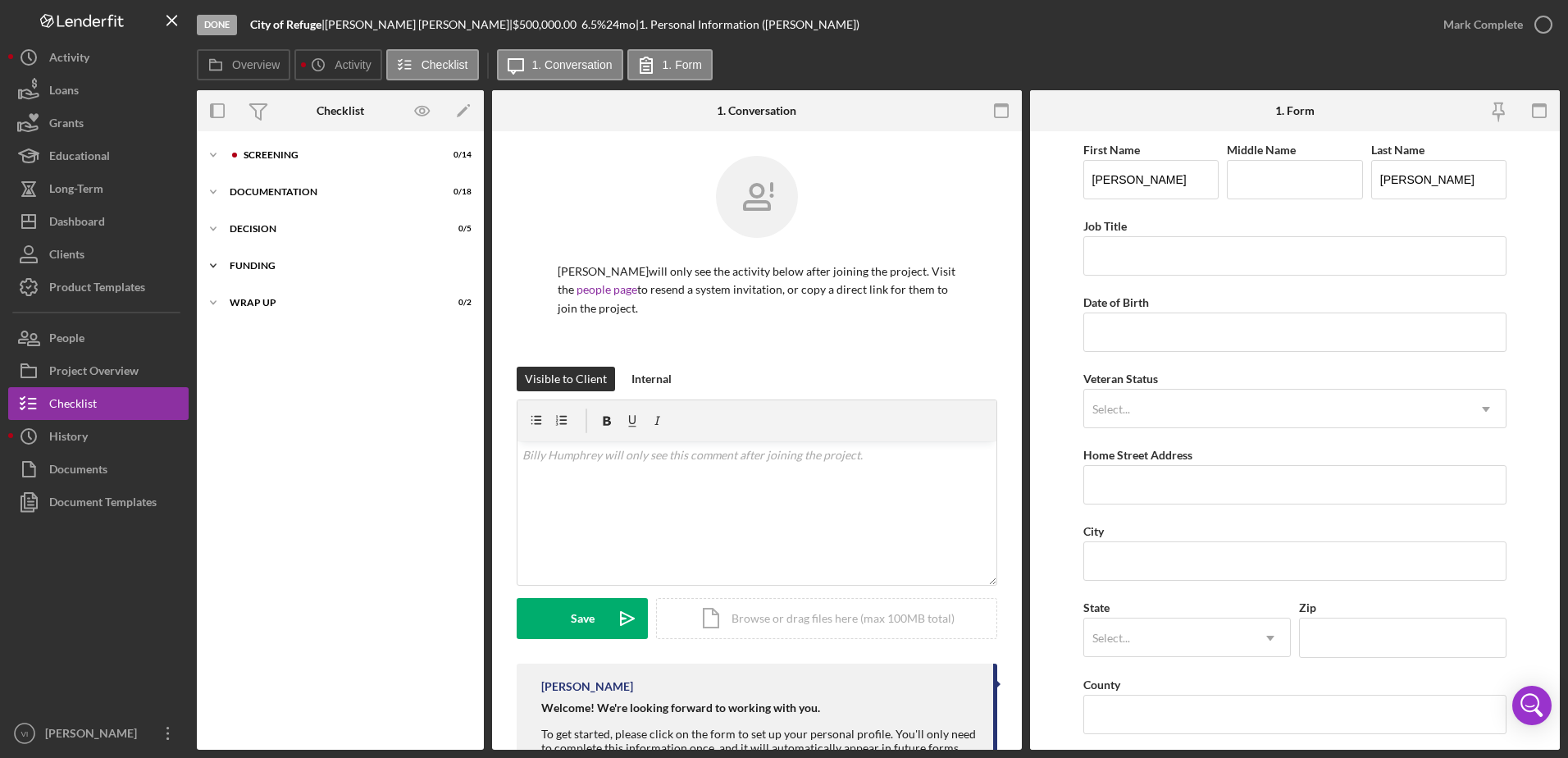
click at [260, 268] on div "Funding" at bounding box center [346, 265] width 233 height 10
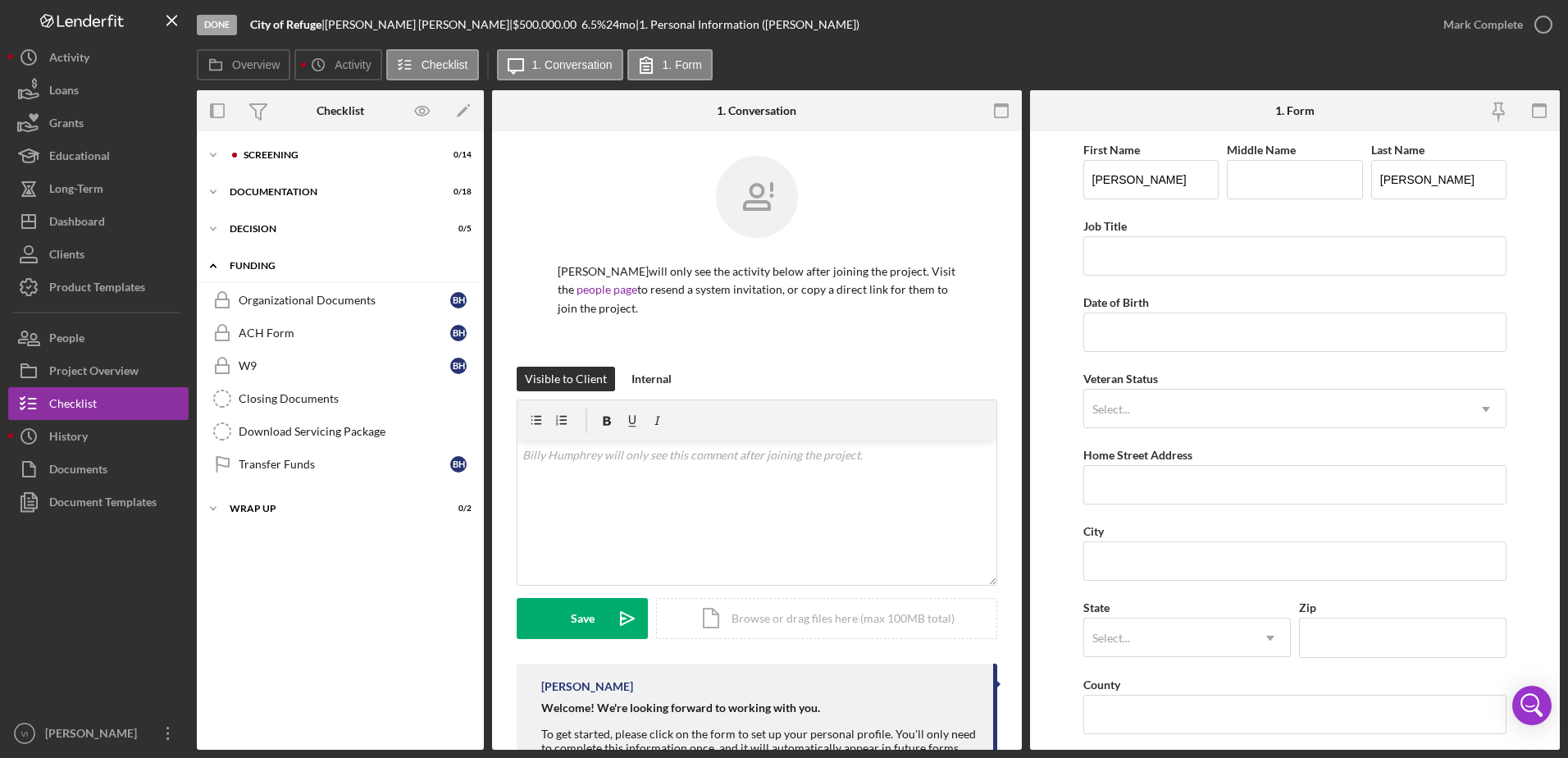
click at [265, 263] on div "Funding" at bounding box center [346, 265] width 233 height 10
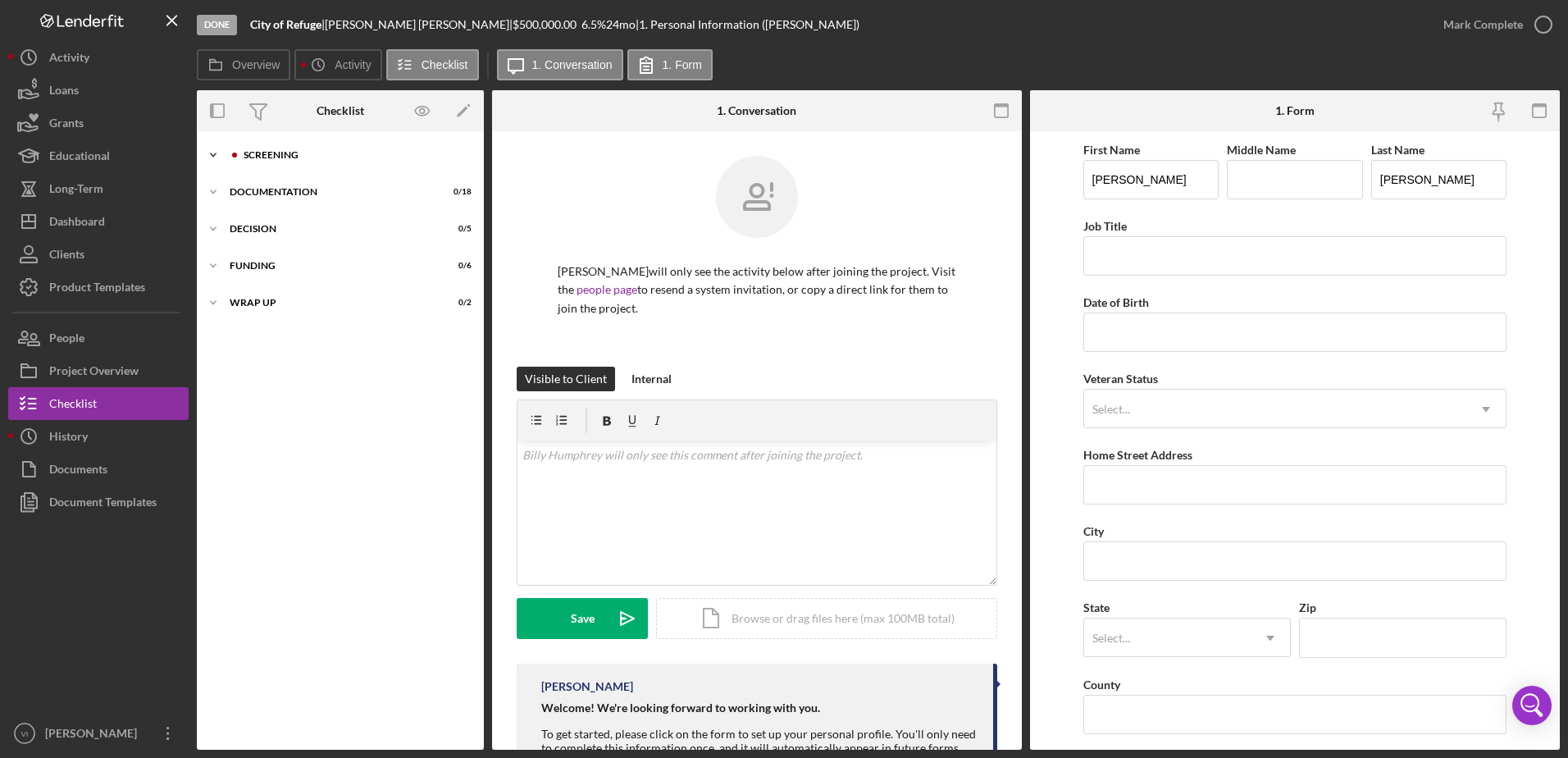
click at [295, 148] on div "Icon/Expander Screening 0 / 14" at bounding box center [340, 154] width 287 height 33
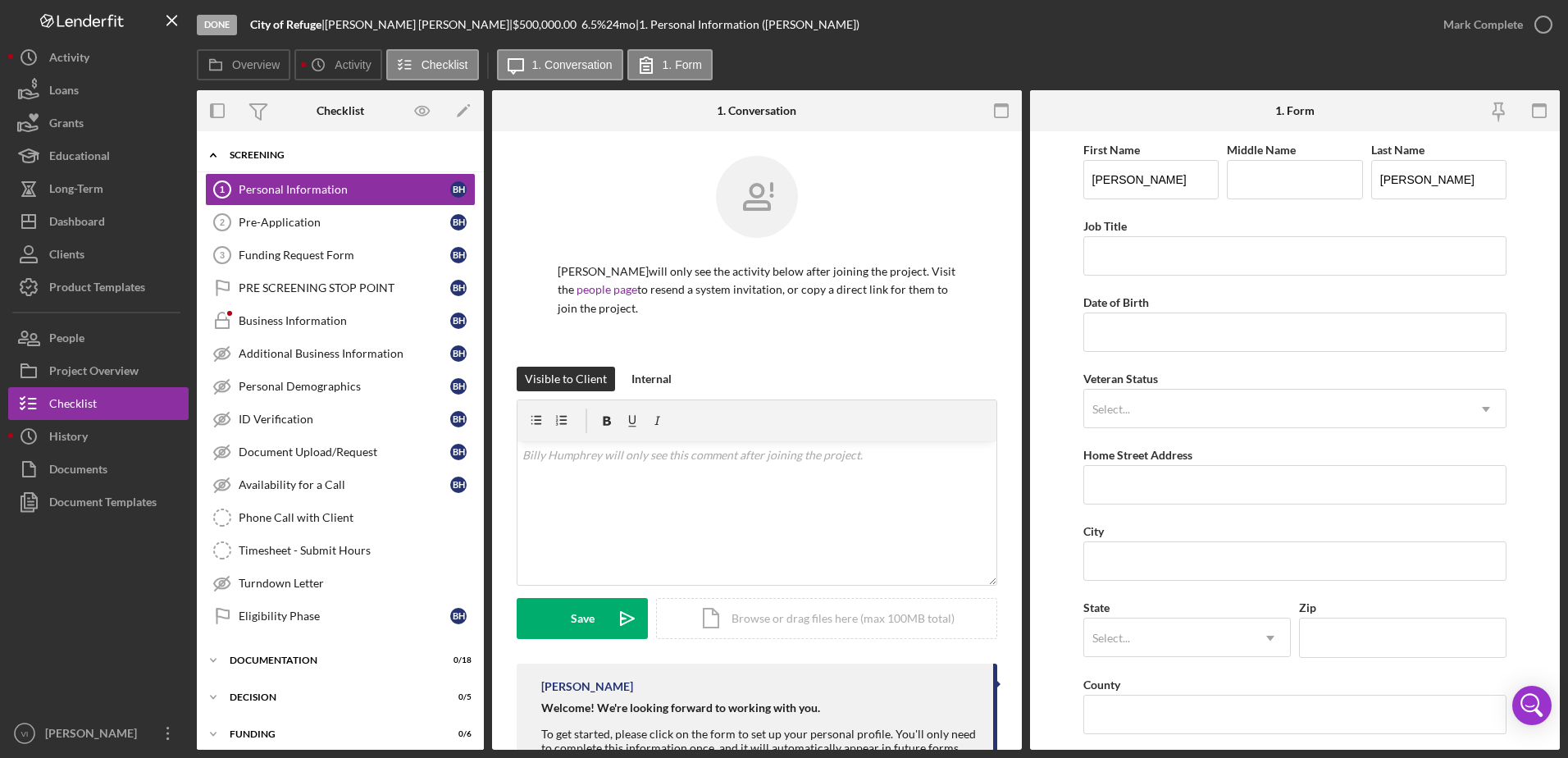
click at [232, 158] on div "Screening" at bounding box center [346, 154] width 233 height 10
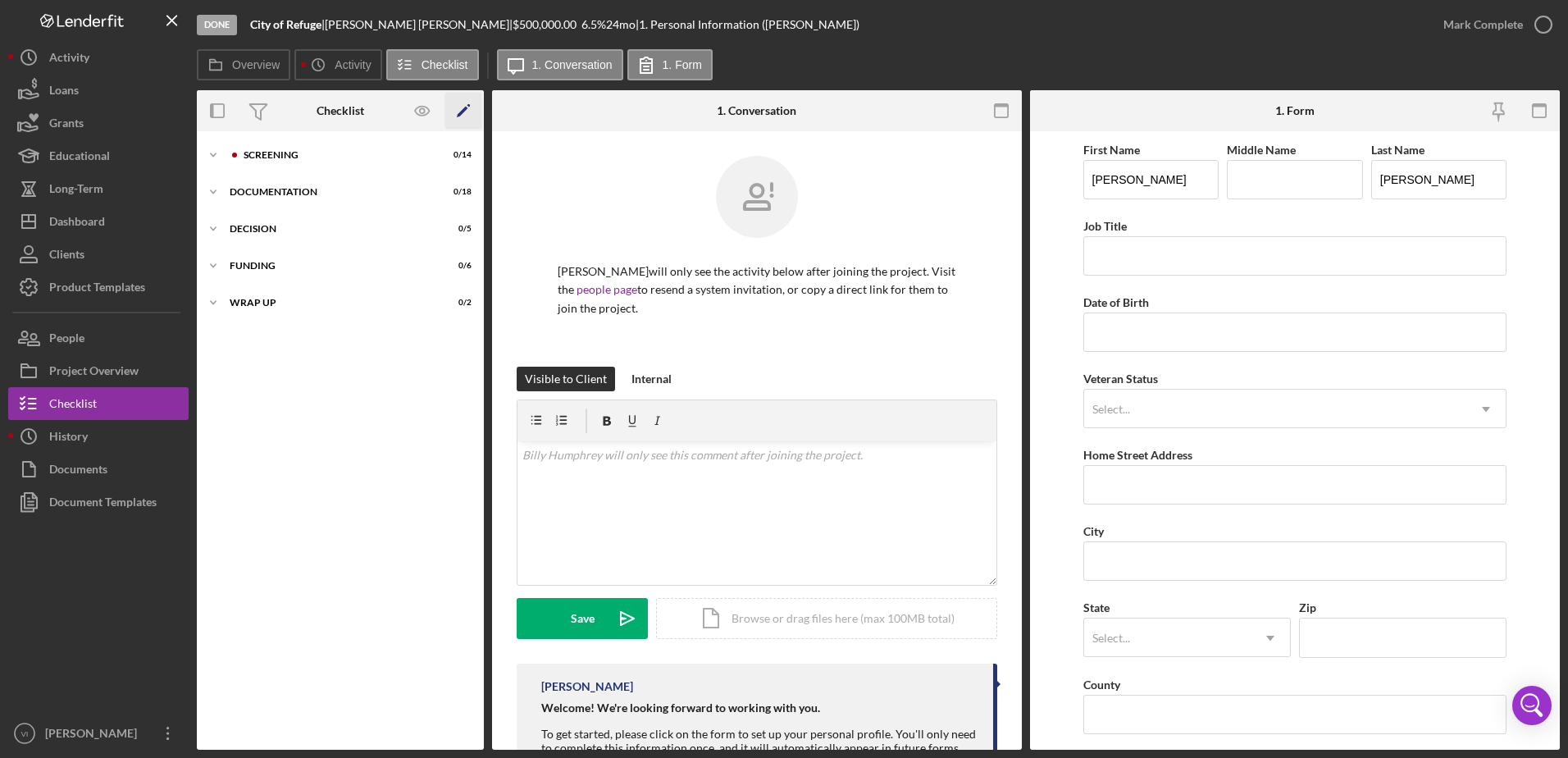
click at [471, 106] on icon "Icon/Edit" at bounding box center [464, 111] width 37 height 37
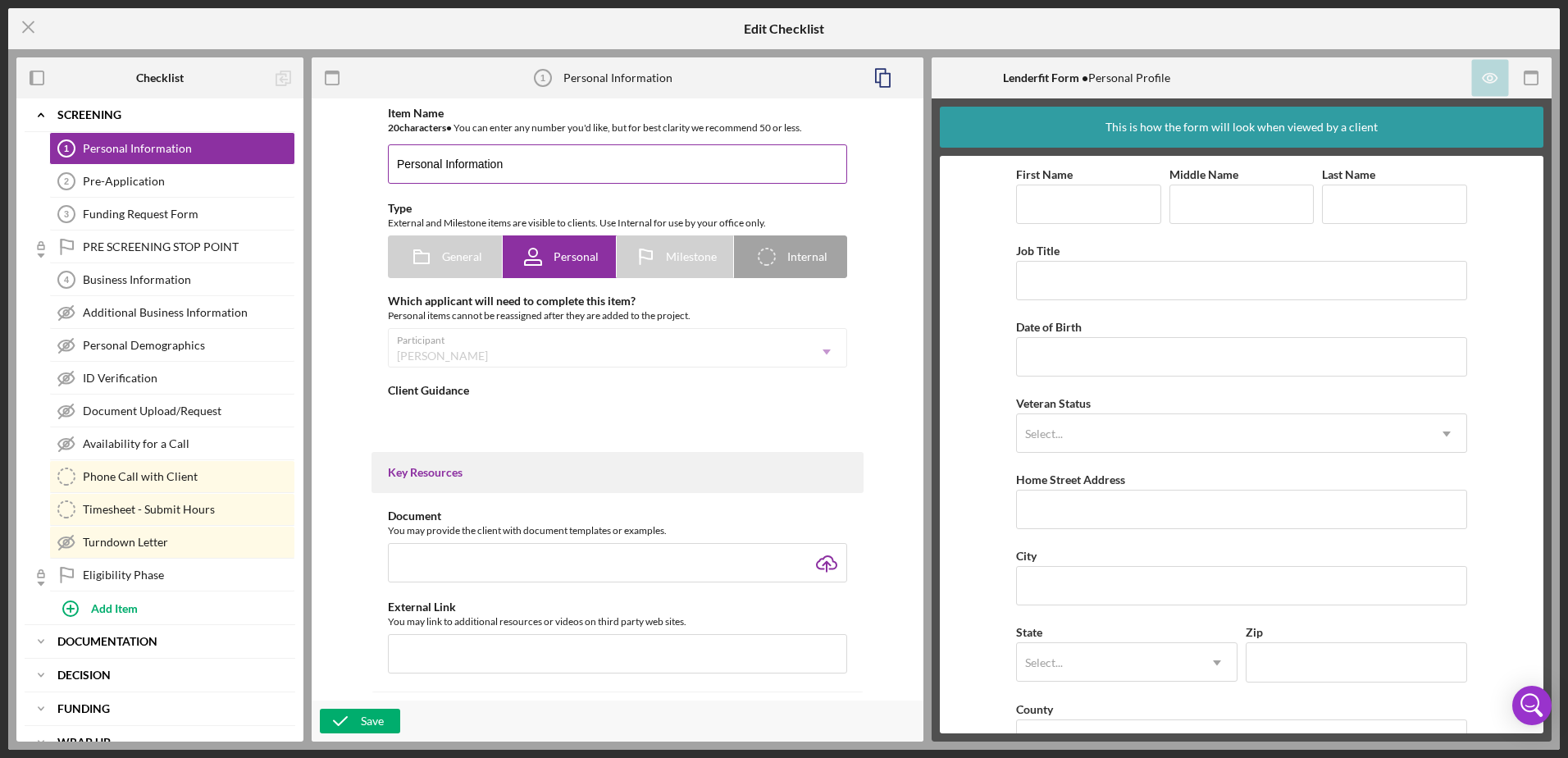
type textarea "<div><strong>Welcome! We're looking forward to working with you.</strong><br><b…"
type textarea "<div>Thanks for providing your personal information. This data will be in our s…"
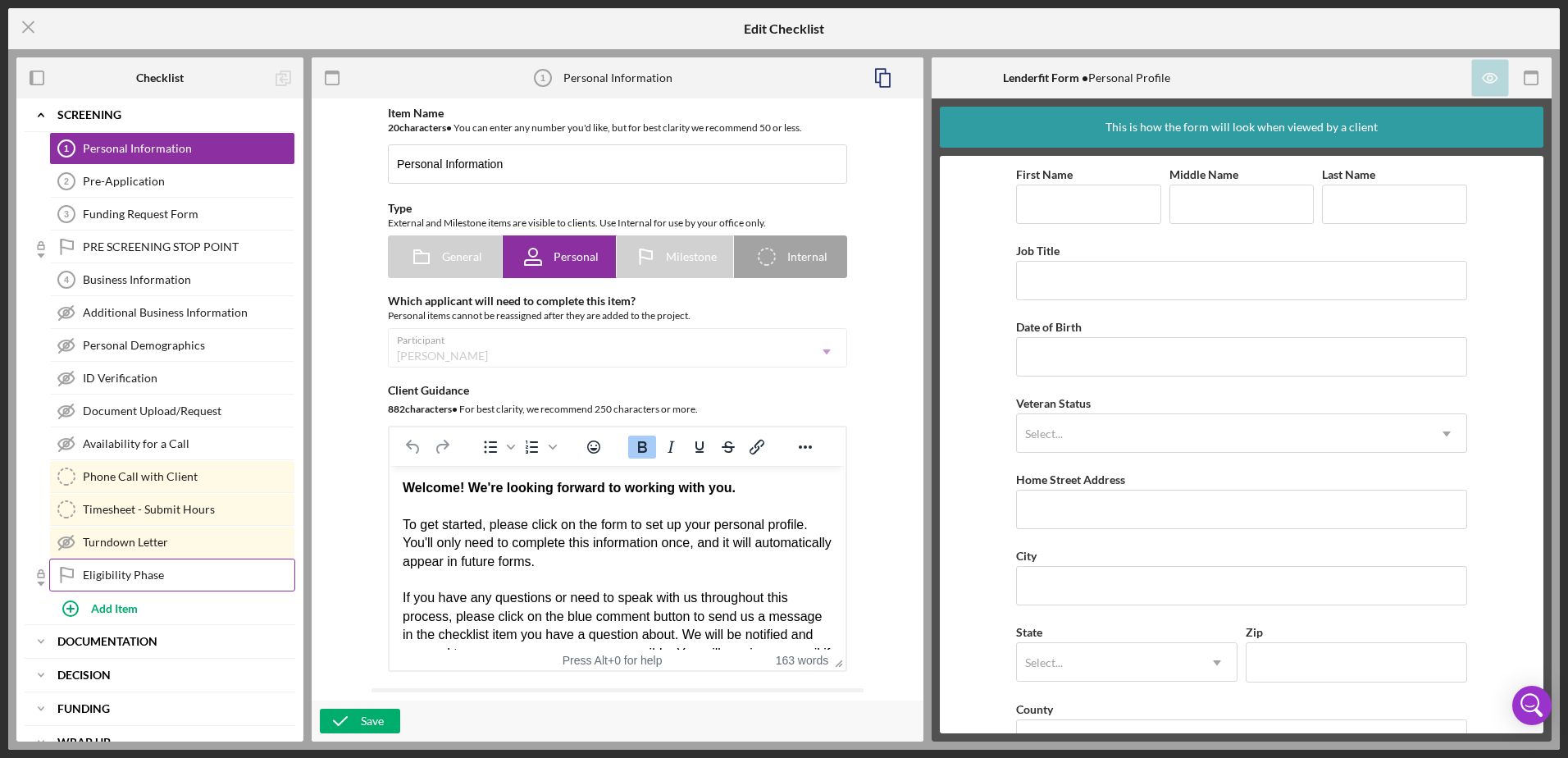
scroll to position [59, 0]
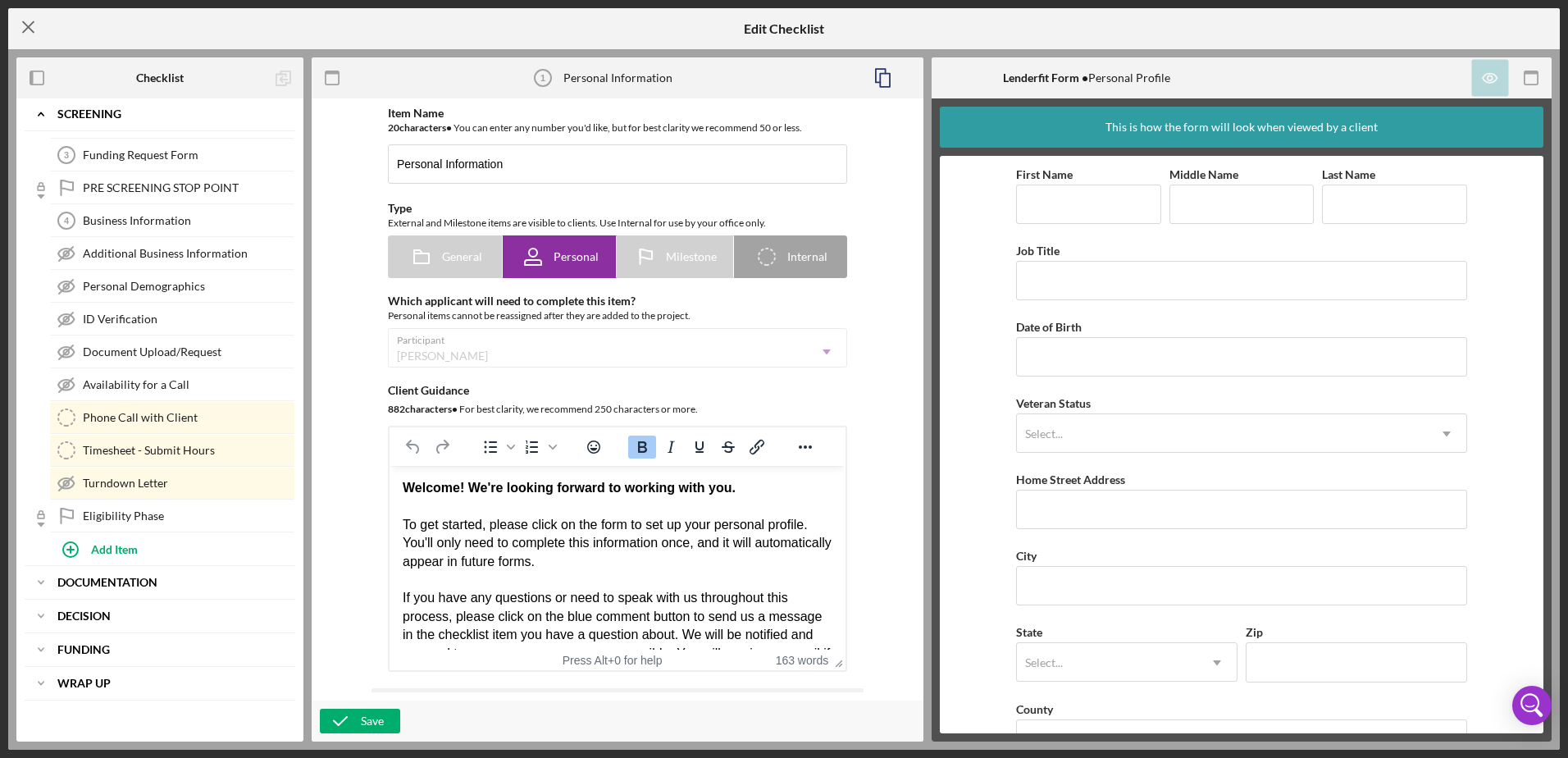
click at [35, 20] on icon "Icon/Menu Close" at bounding box center [28, 27] width 41 height 41
